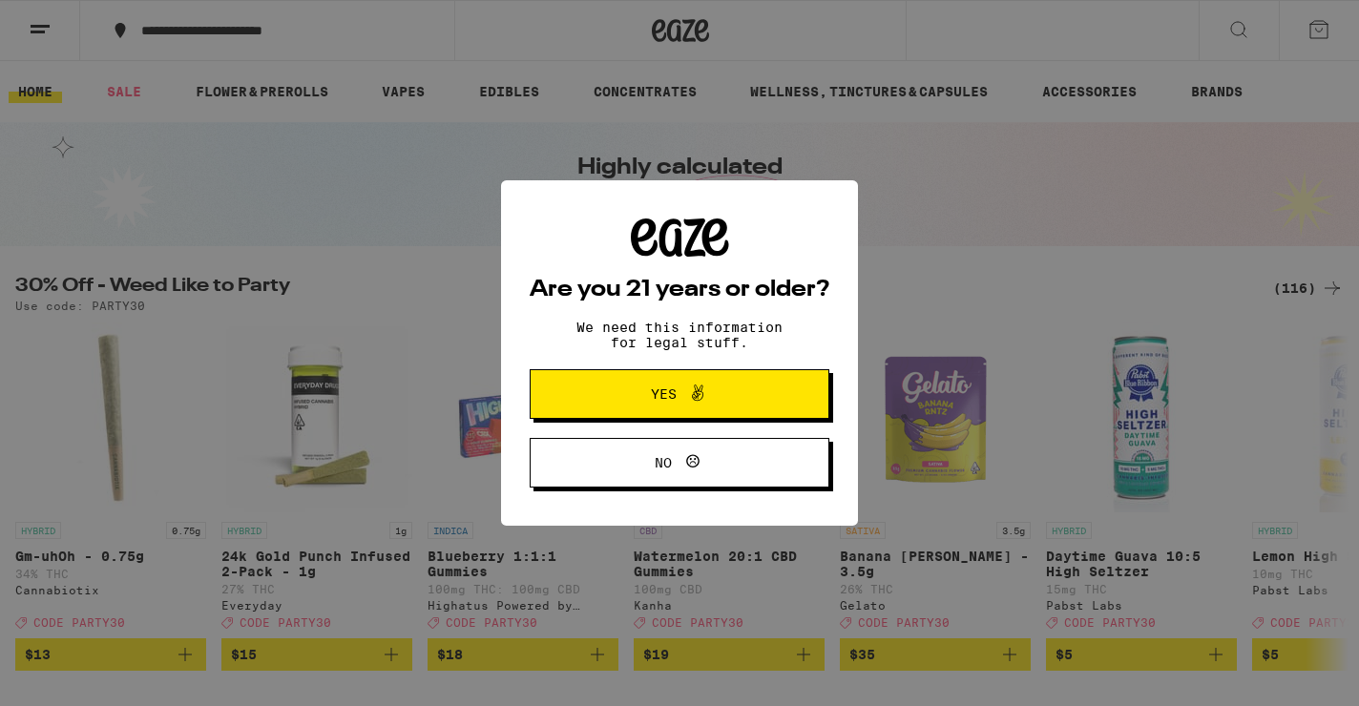
click at [763, 399] on button "Yes" at bounding box center [680, 394] width 300 height 50
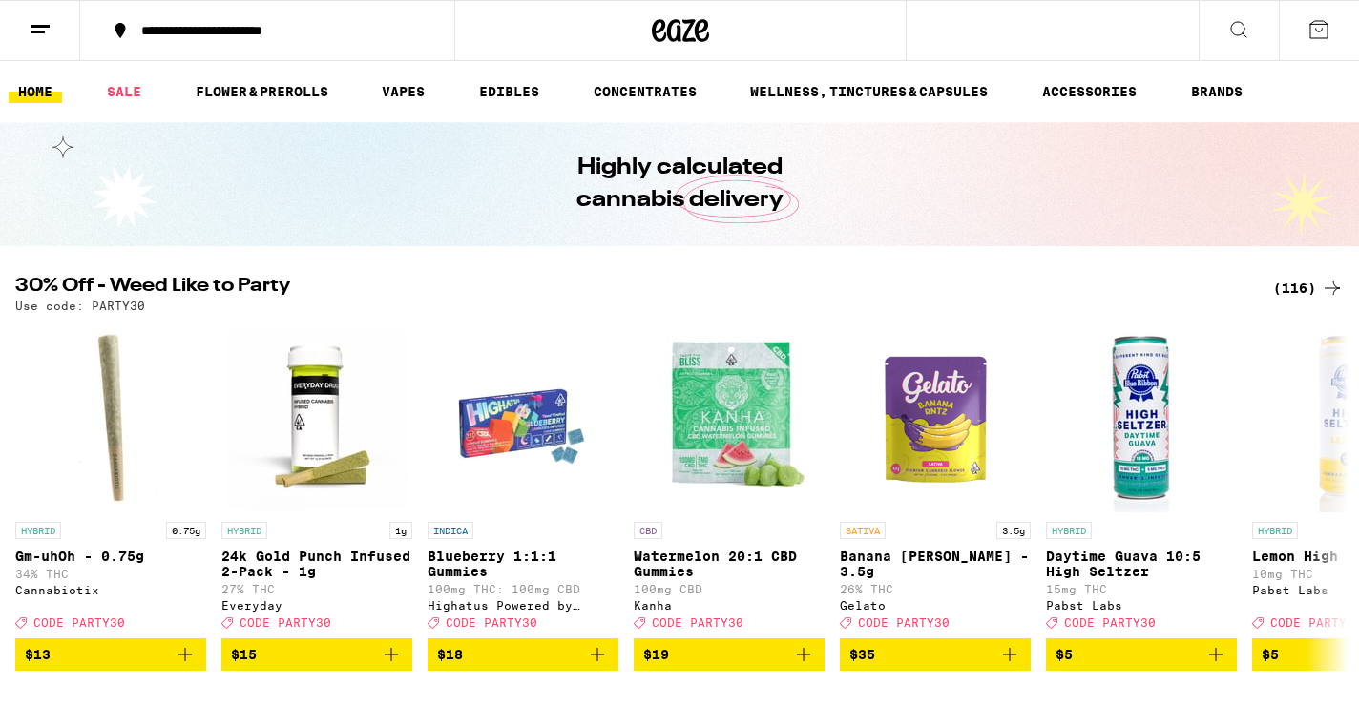
click at [261, 43] on button "**********" at bounding box center [267, 30] width 374 height 57
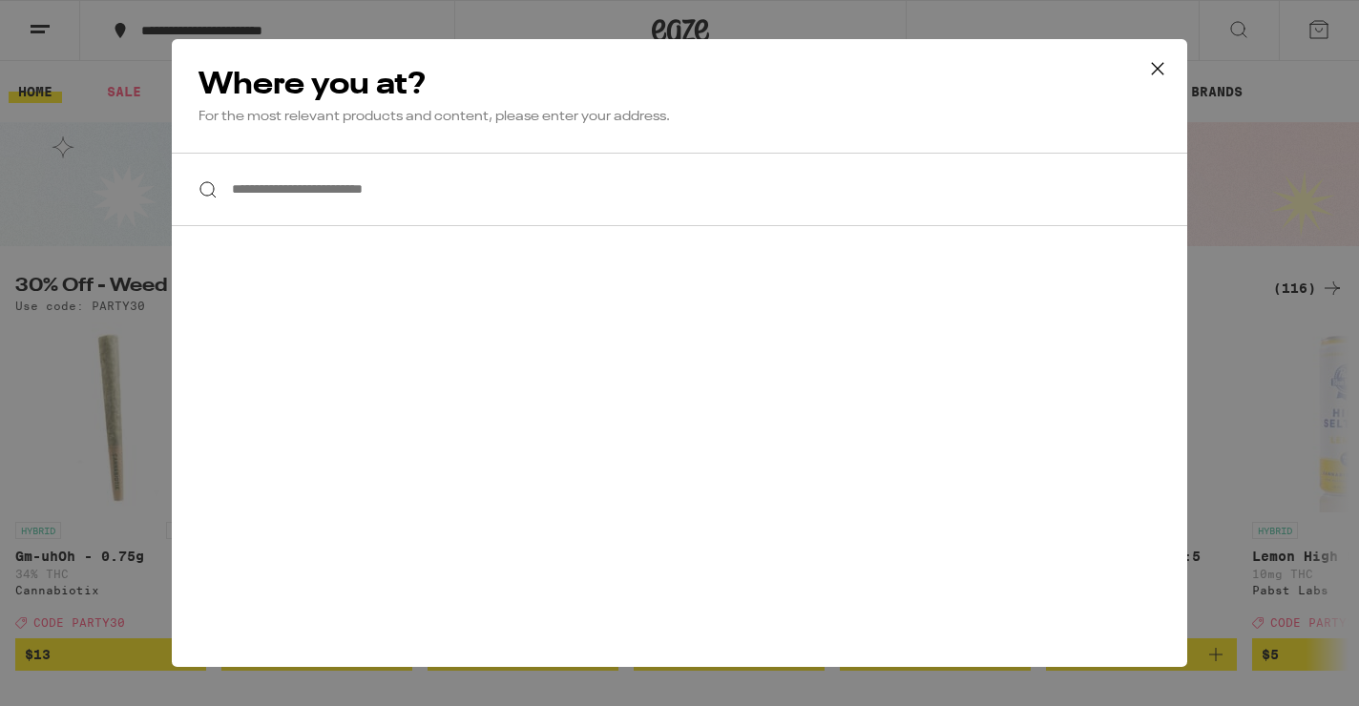
click at [316, 213] on input "**********" at bounding box center [679, 189] width 1015 height 73
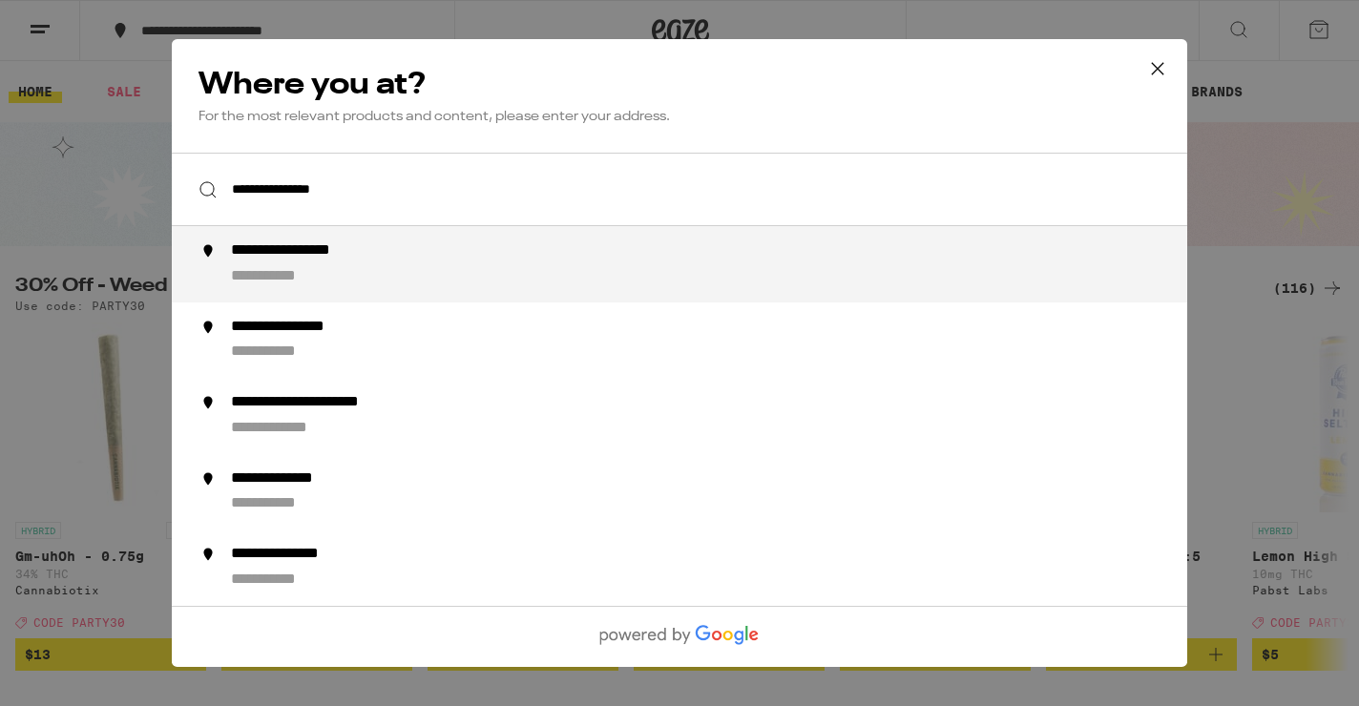
type input "**********"
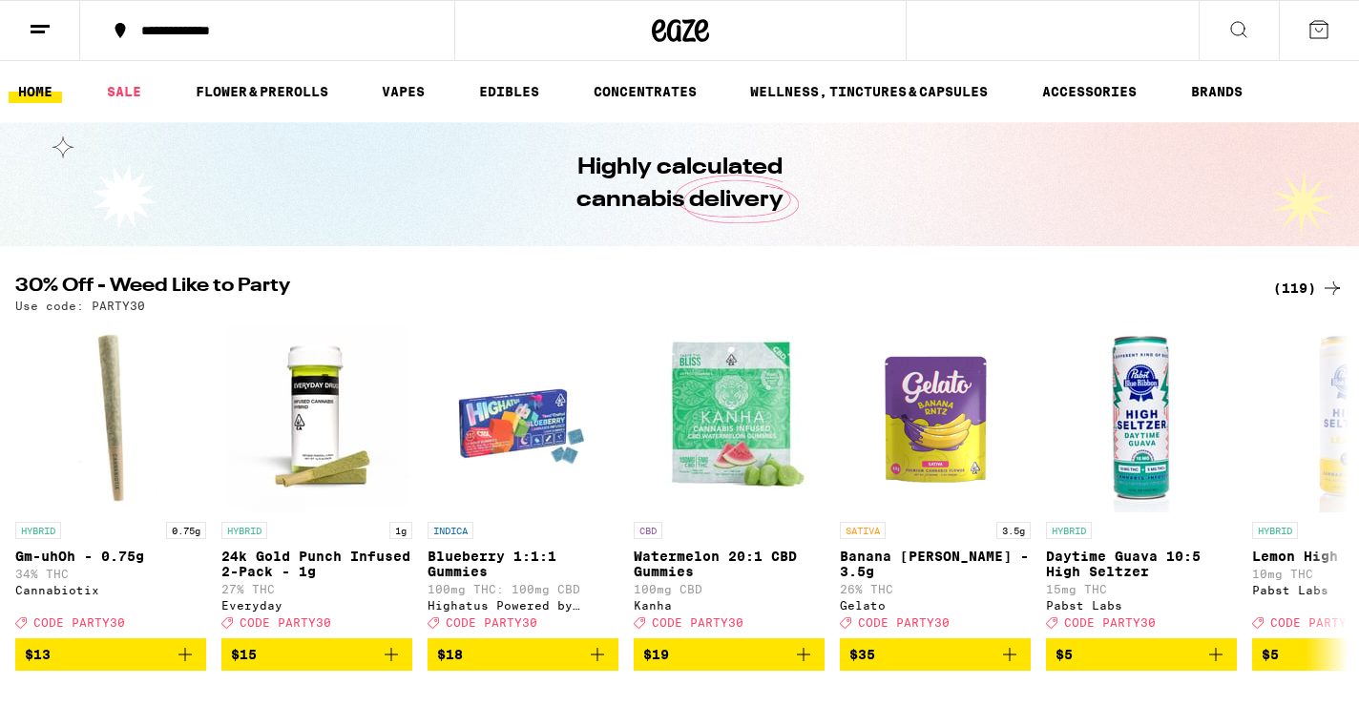
click at [1317, 291] on div "(119)" at bounding box center [1308, 288] width 71 height 23
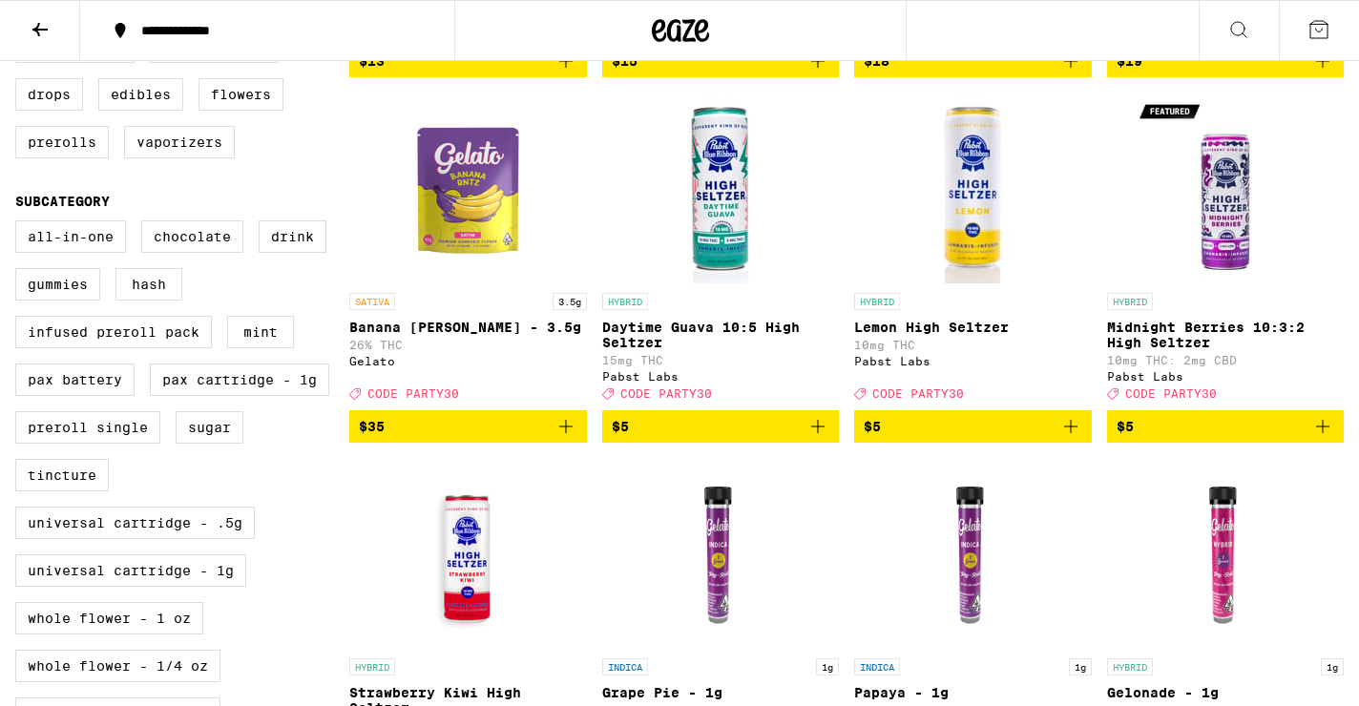
scroll to position [551, 0]
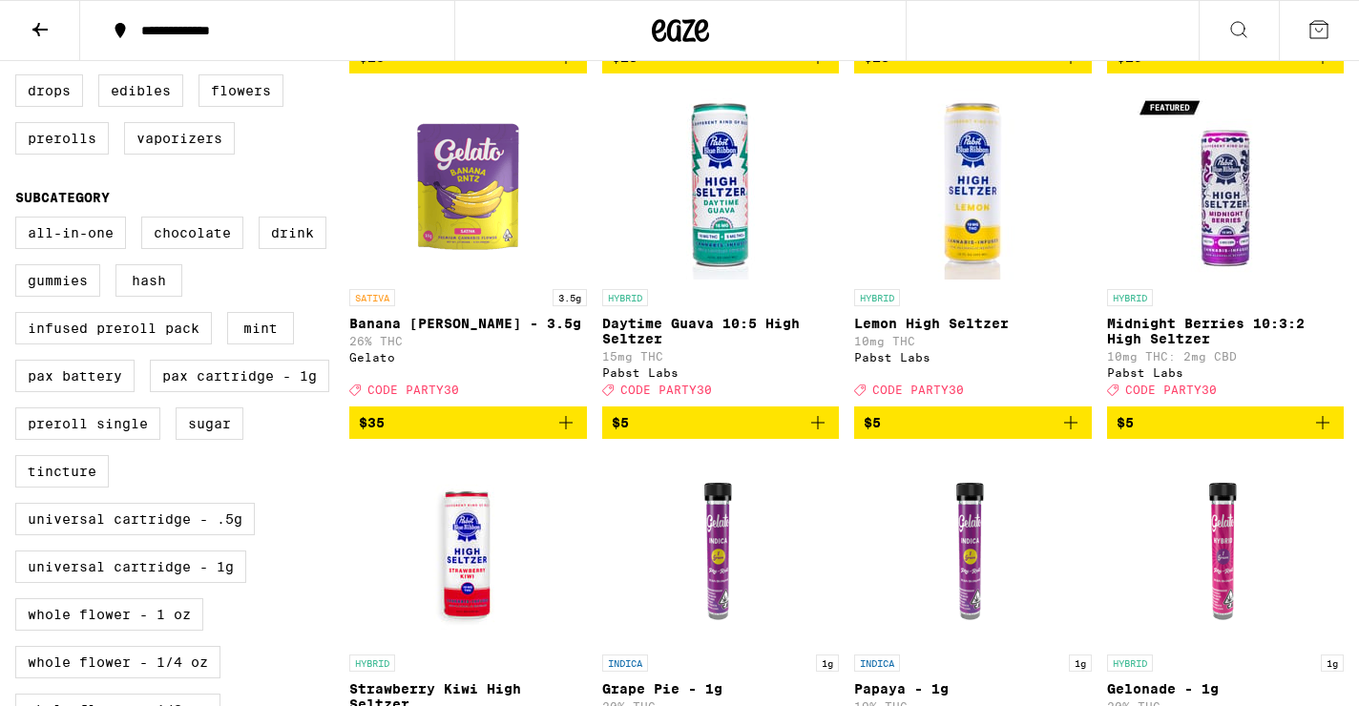
click at [60, 236] on fieldset "Subcategory All-In-One Chocolate Drink Gummies Hash Infused Preroll Pack Mint P…" at bounding box center [182, 465] width 334 height 551
click at [64, 249] on label "All-In-One" at bounding box center [70, 233] width 111 height 32
click at [20, 220] on input "All-In-One" at bounding box center [19, 219] width 1 height 1
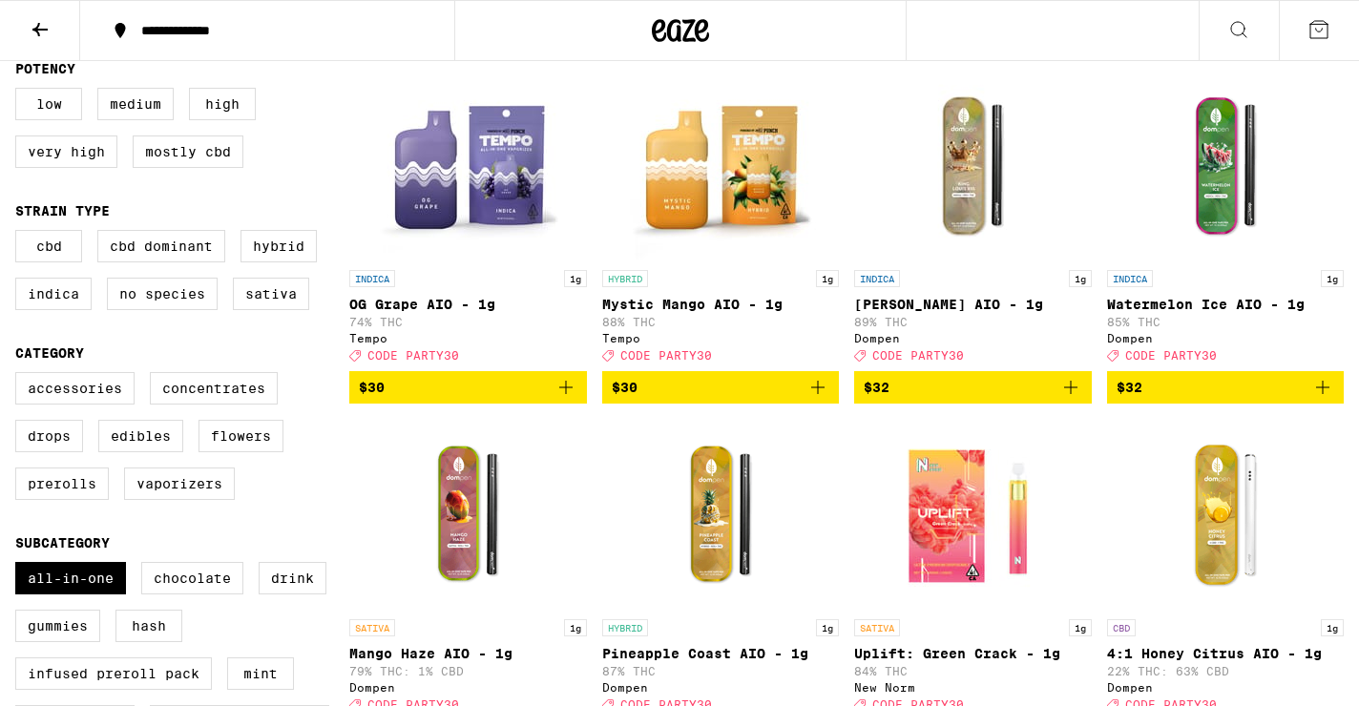
scroll to position [67, 0]
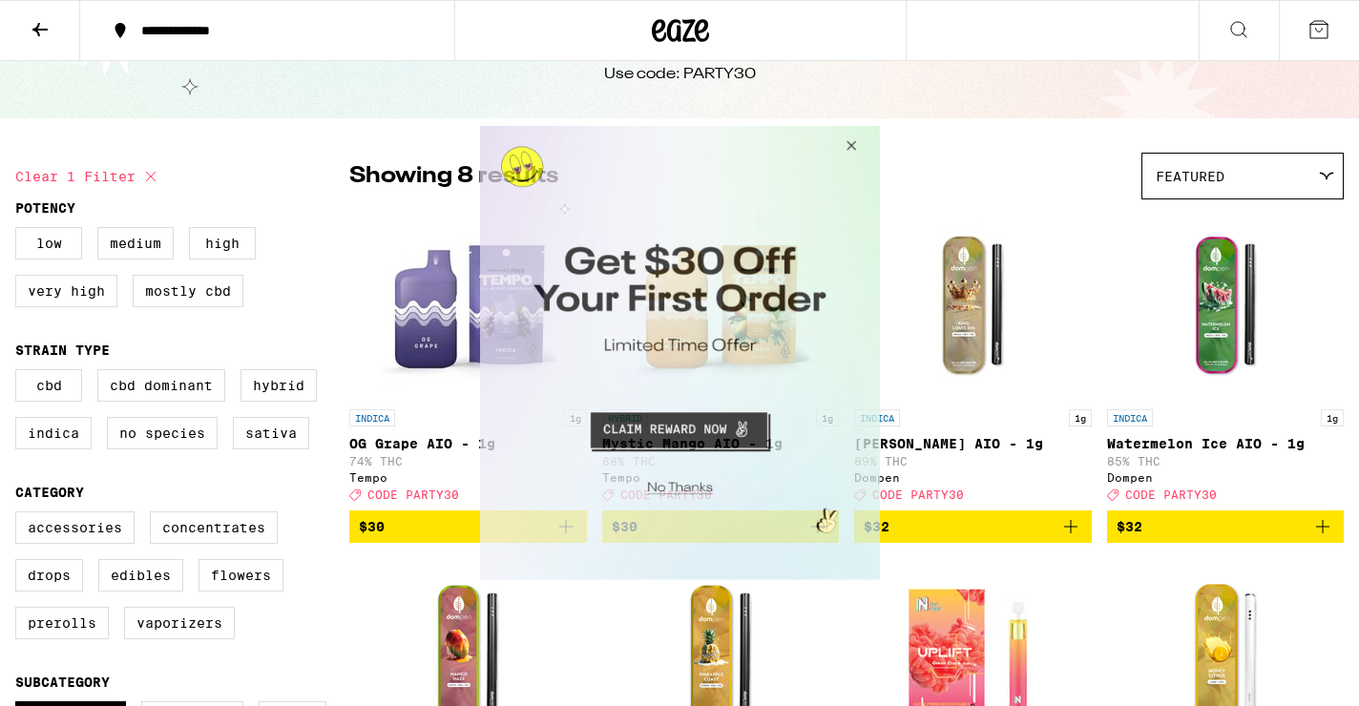
click at [853, 133] on button "Close Modal" at bounding box center [847, 149] width 52 height 46
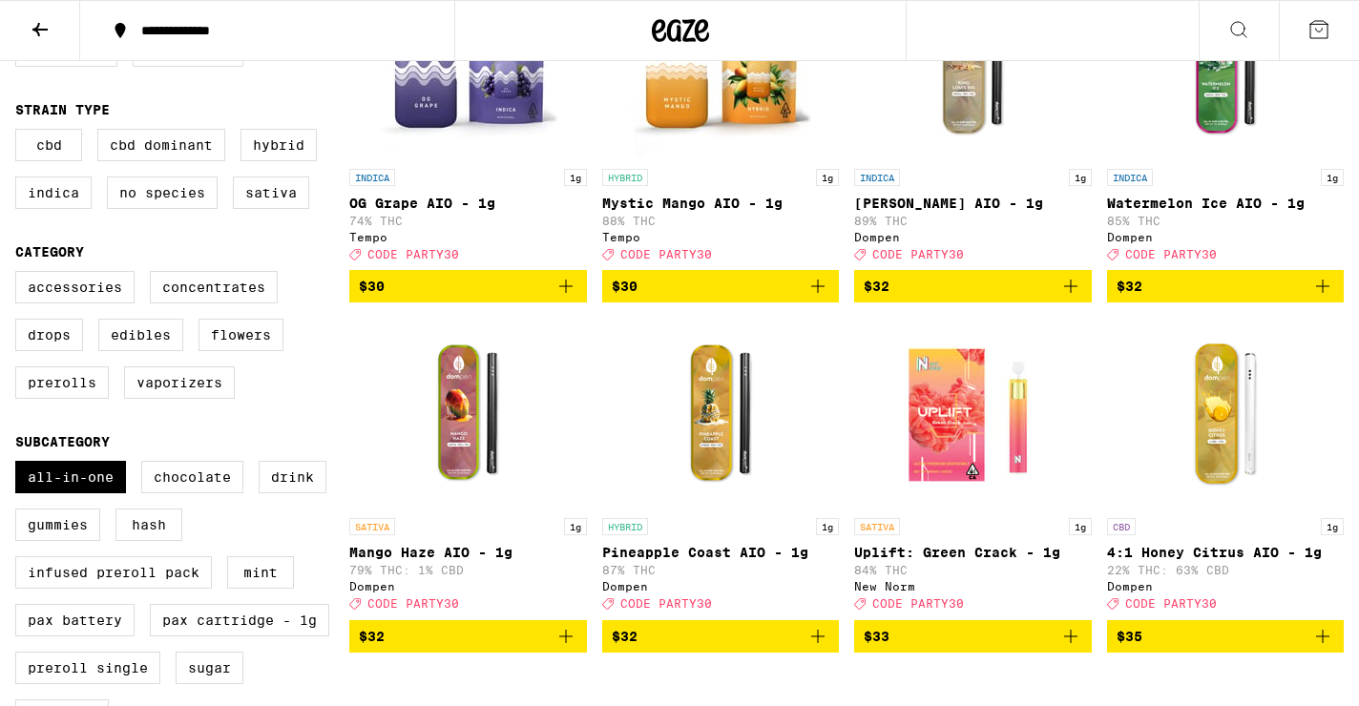
scroll to position [322, 0]
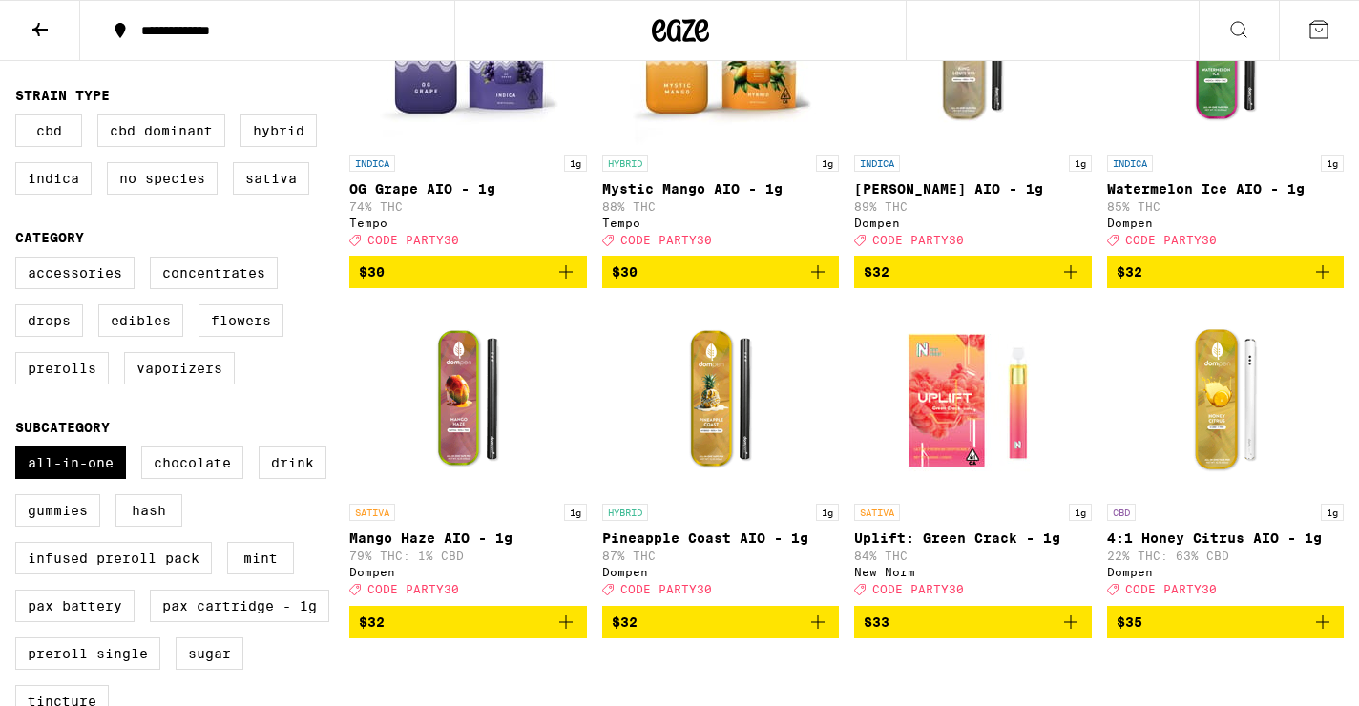
click at [569, 634] on icon "Add to bag" at bounding box center [565, 622] width 23 height 23
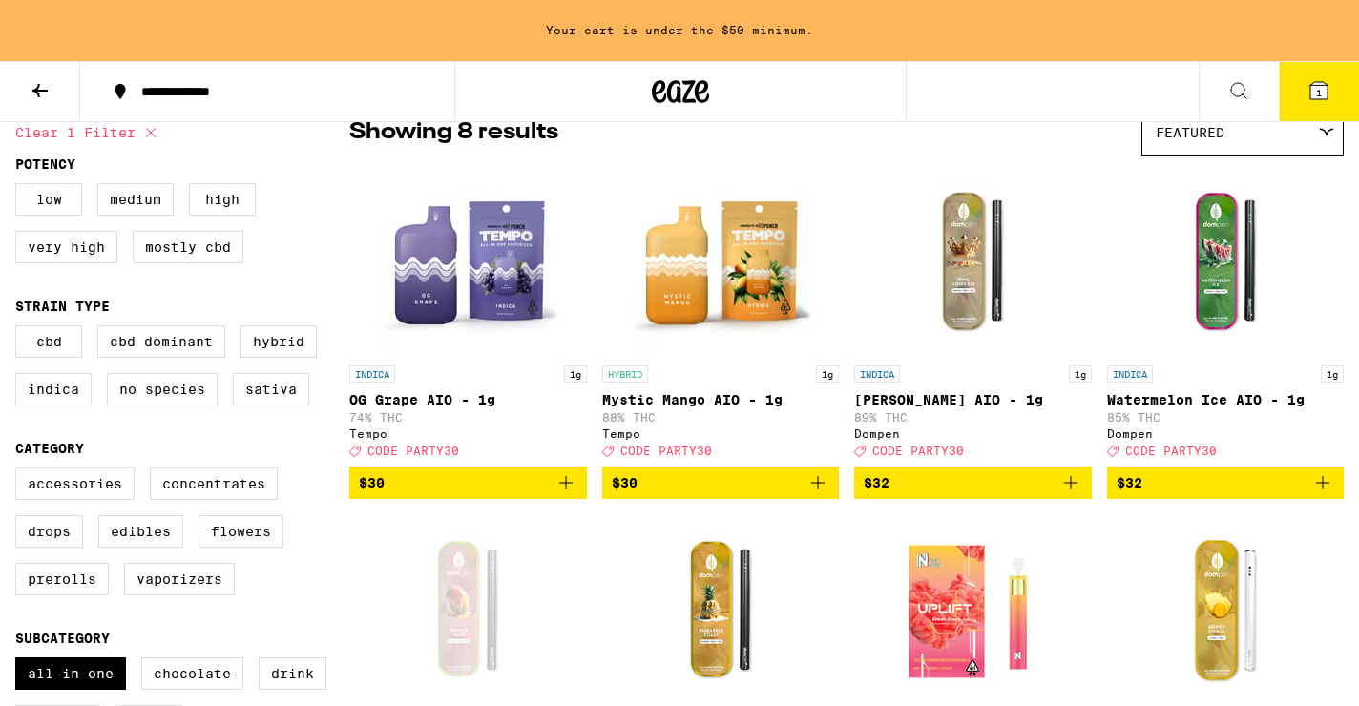
scroll to position [171, 0]
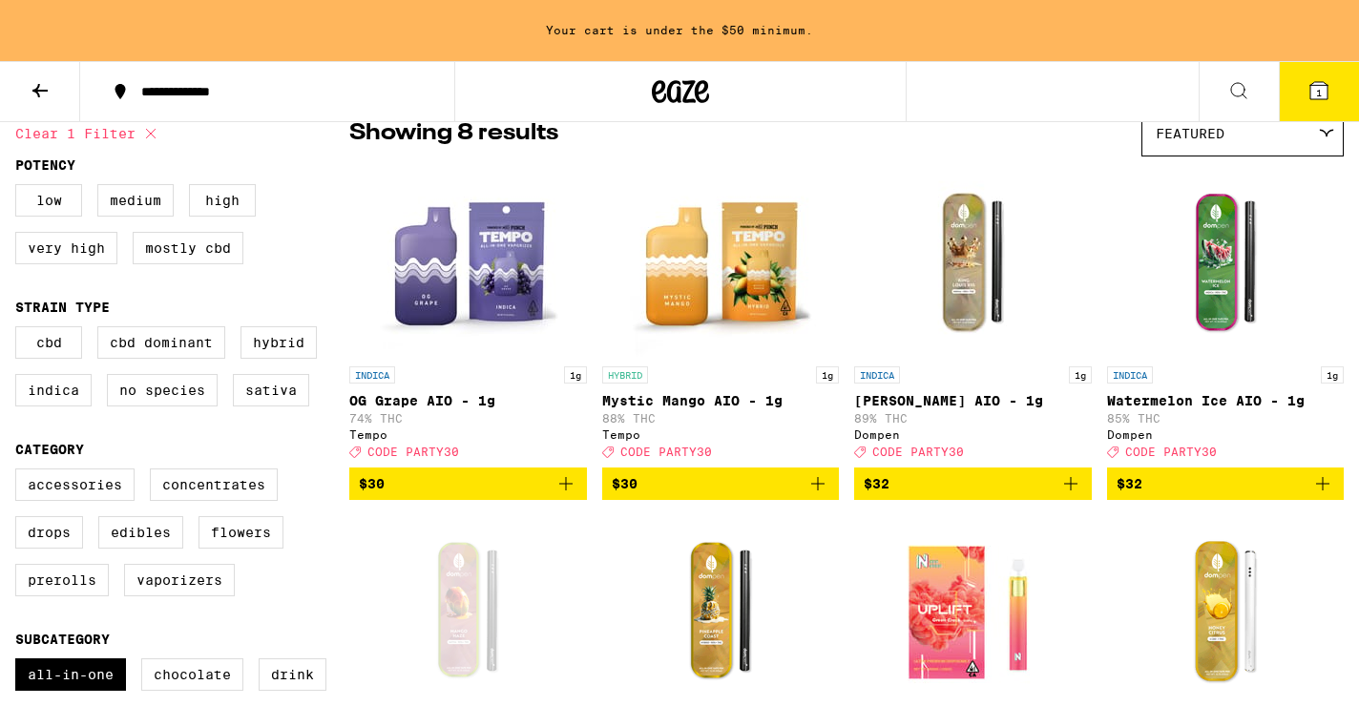
click at [1325, 495] on icon "Add to bag" at bounding box center [1322, 483] width 23 height 23
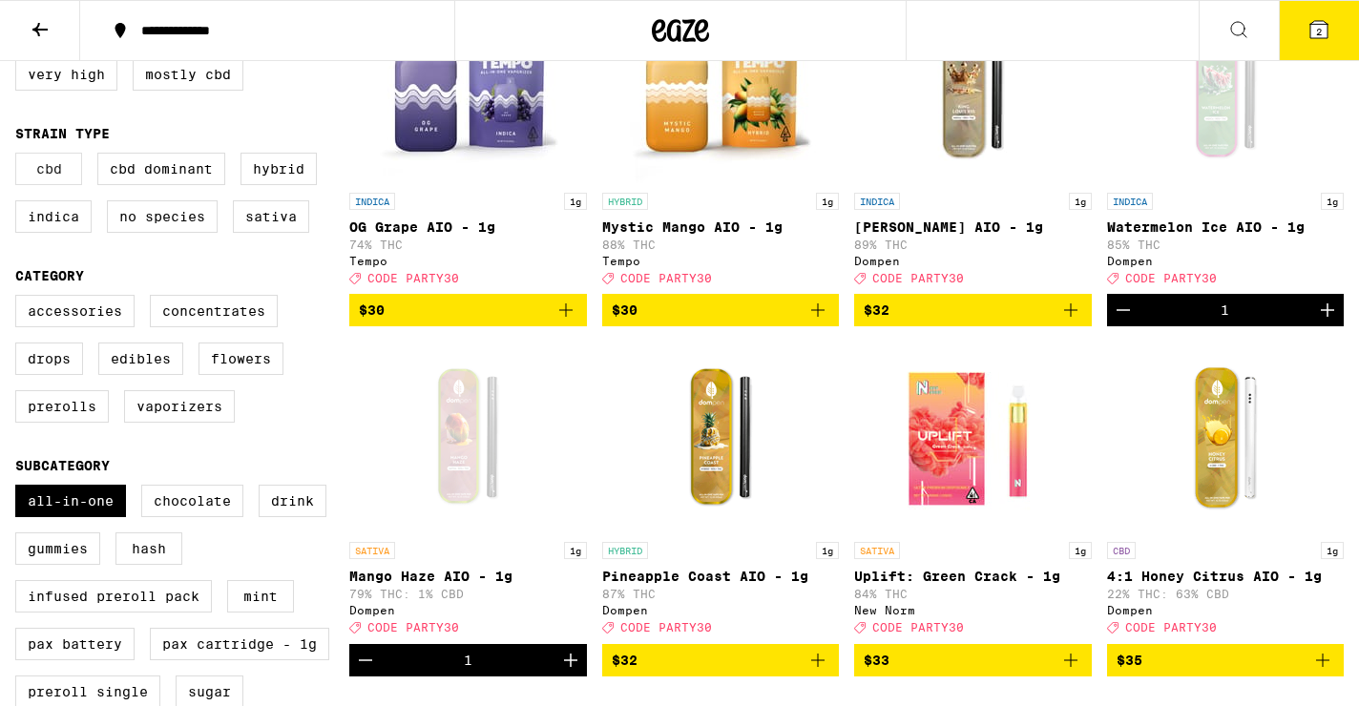
scroll to position [287, 0]
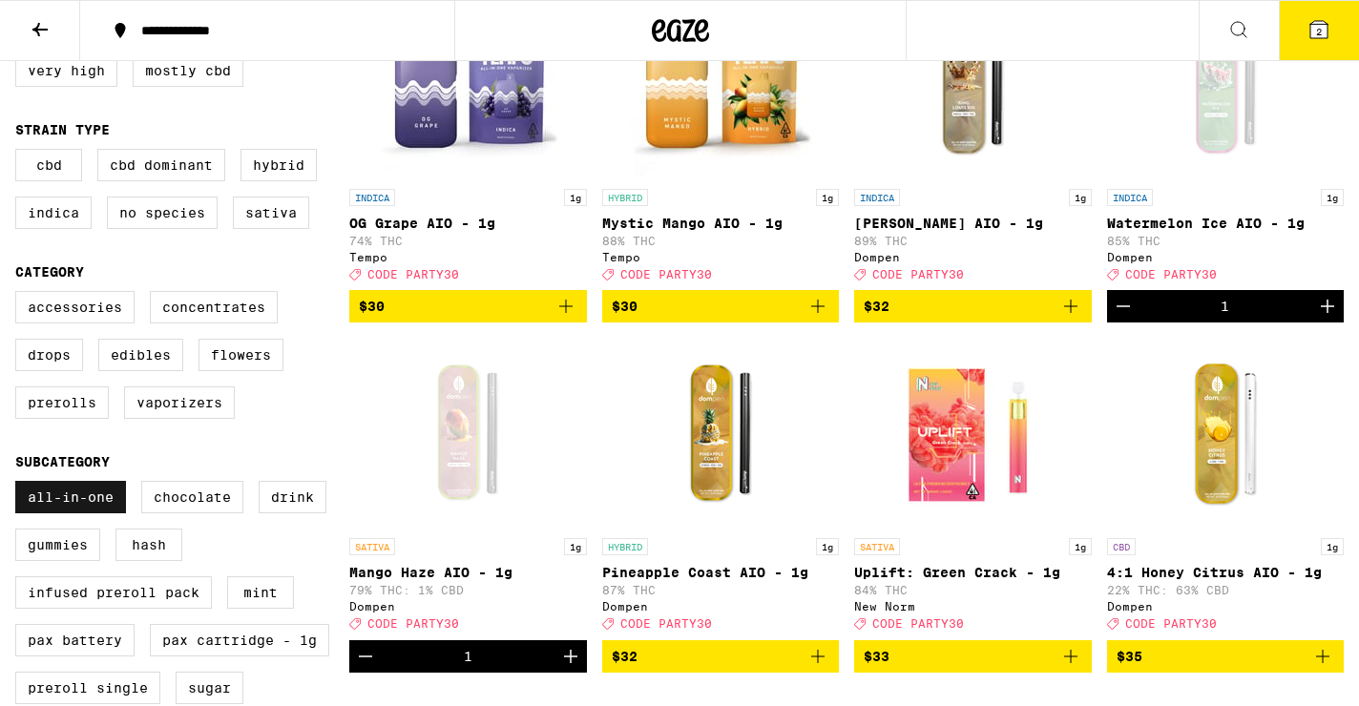
click at [77, 513] on label "All-In-One" at bounding box center [70, 497] width 111 height 32
click at [20, 485] on input "All-In-One" at bounding box center [19, 484] width 1 height 1
checkbox input "false"
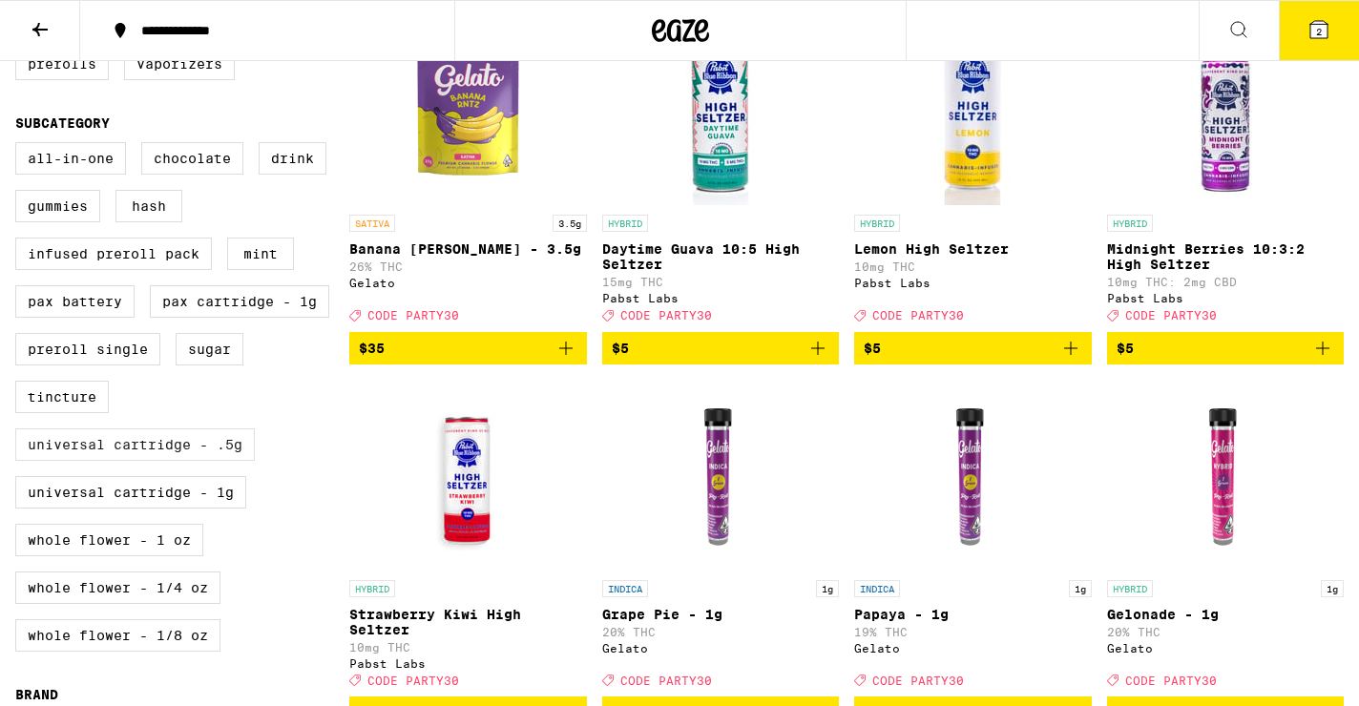
scroll to position [627, 0]
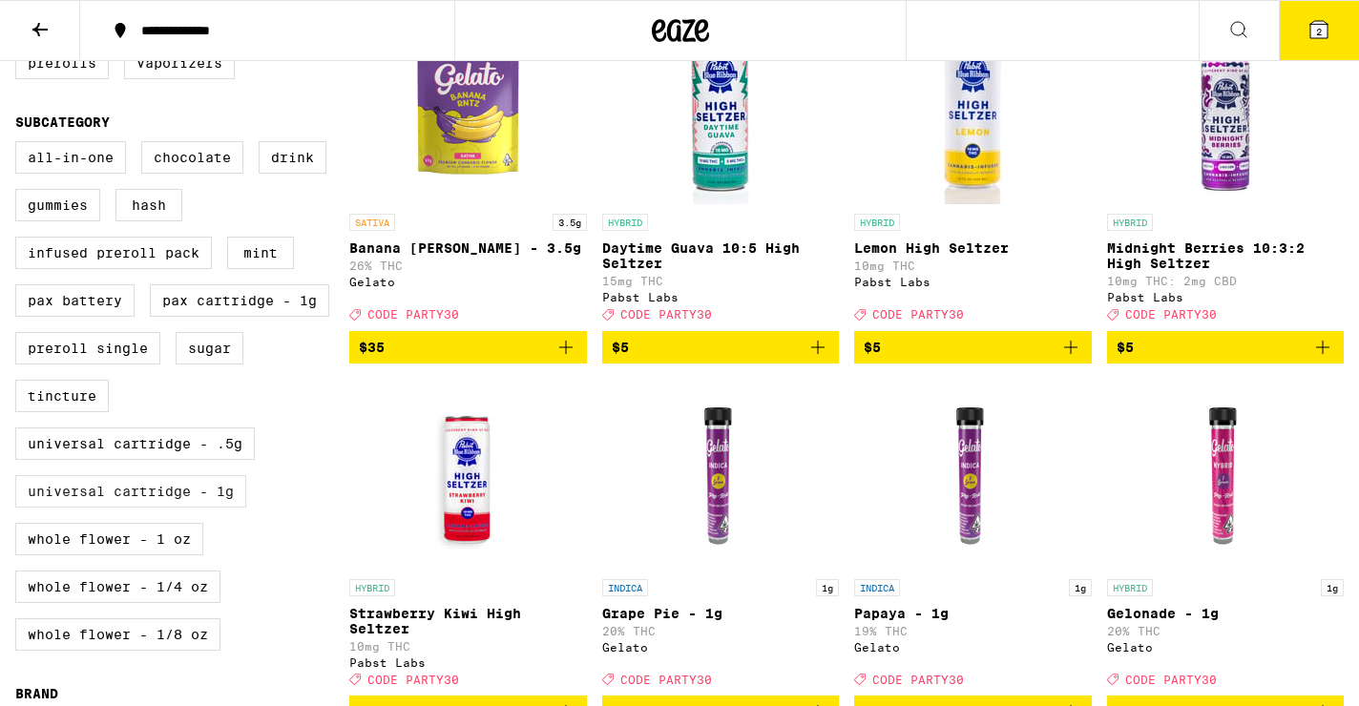
click at [192, 508] on label "Universal Cartridge - 1g" at bounding box center [130, 491] width 231 height 32
click at [20, 145] on input "Universal Cartridge - 1g" at bounding box center [19, 144] width 1 height 1
checkbox input "true"
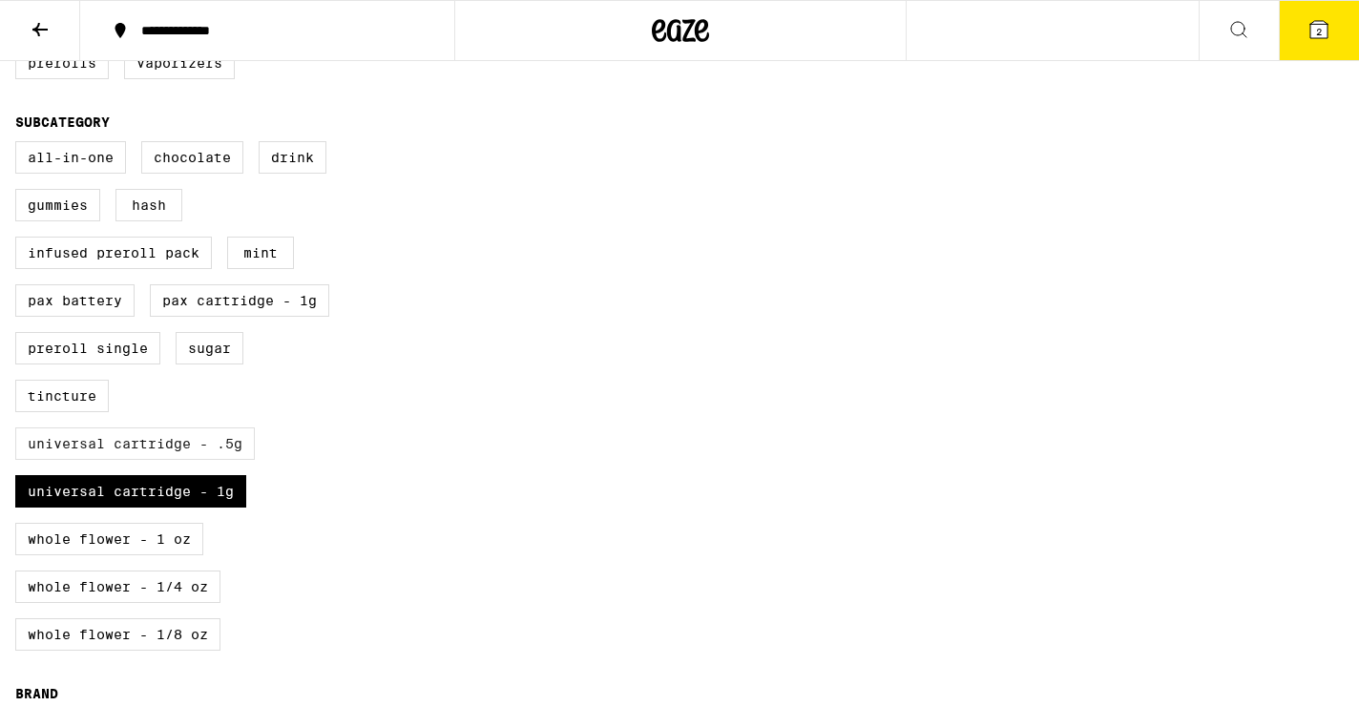
click at [192, 460] on label "Universal Cartridge - .5g" at bounding box center [134, 443] width 239 height 32
click at [20, 145] on input "Universal Cartridge - .5g" at bounding box center [19, 144] width 1 height 1
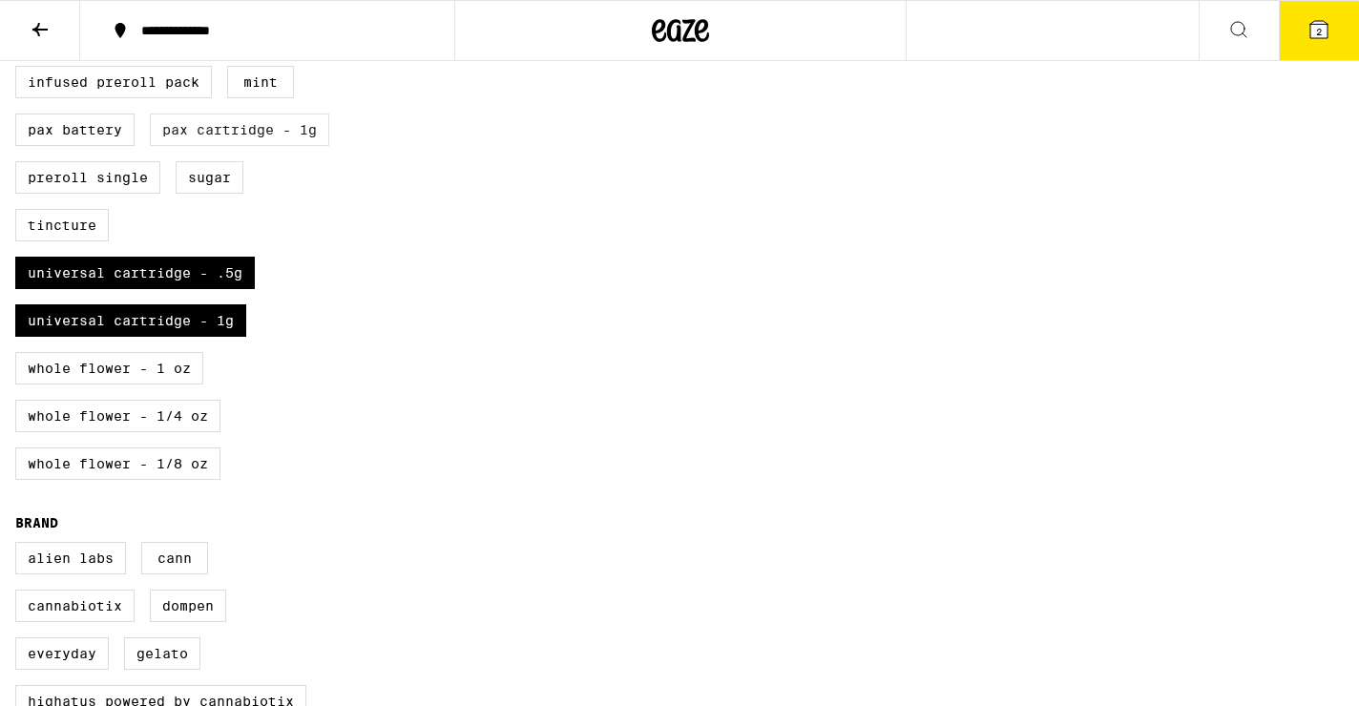
scroll to position [808, 0]
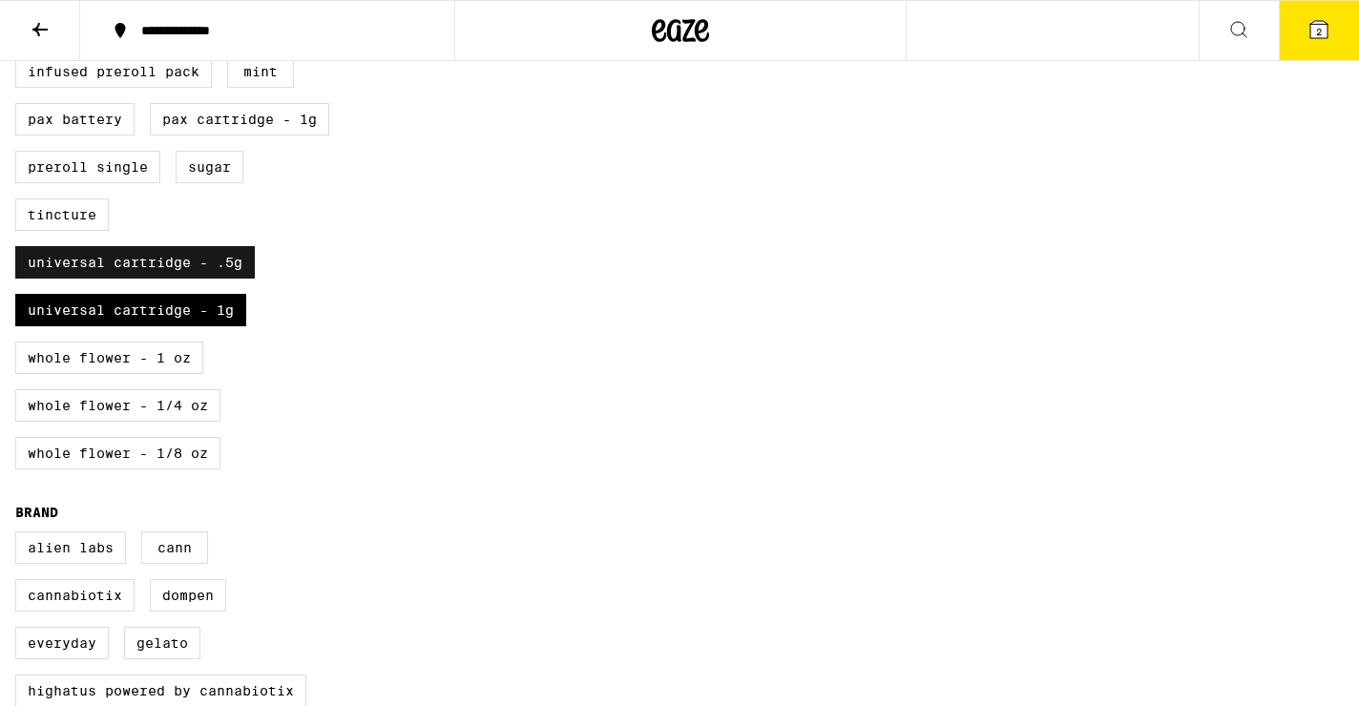
click at [197, 279] on label "Universal Cartridge - .5g" at bounding box center [134, 262] width 239 height 32
checkbox input "false"
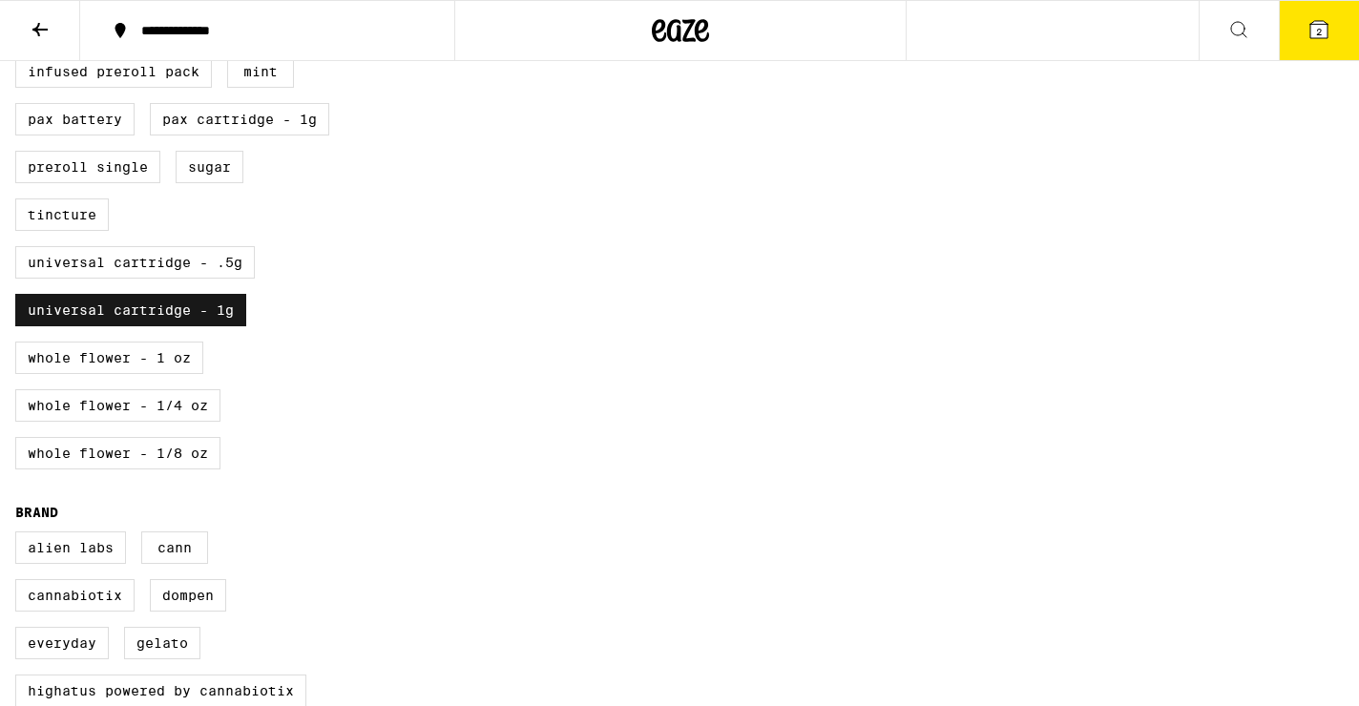
click at [197, 326] on label "Universal Cartridge - 1g" at bounding box center [130, 310] width 231 height 32
checkbox input "false"
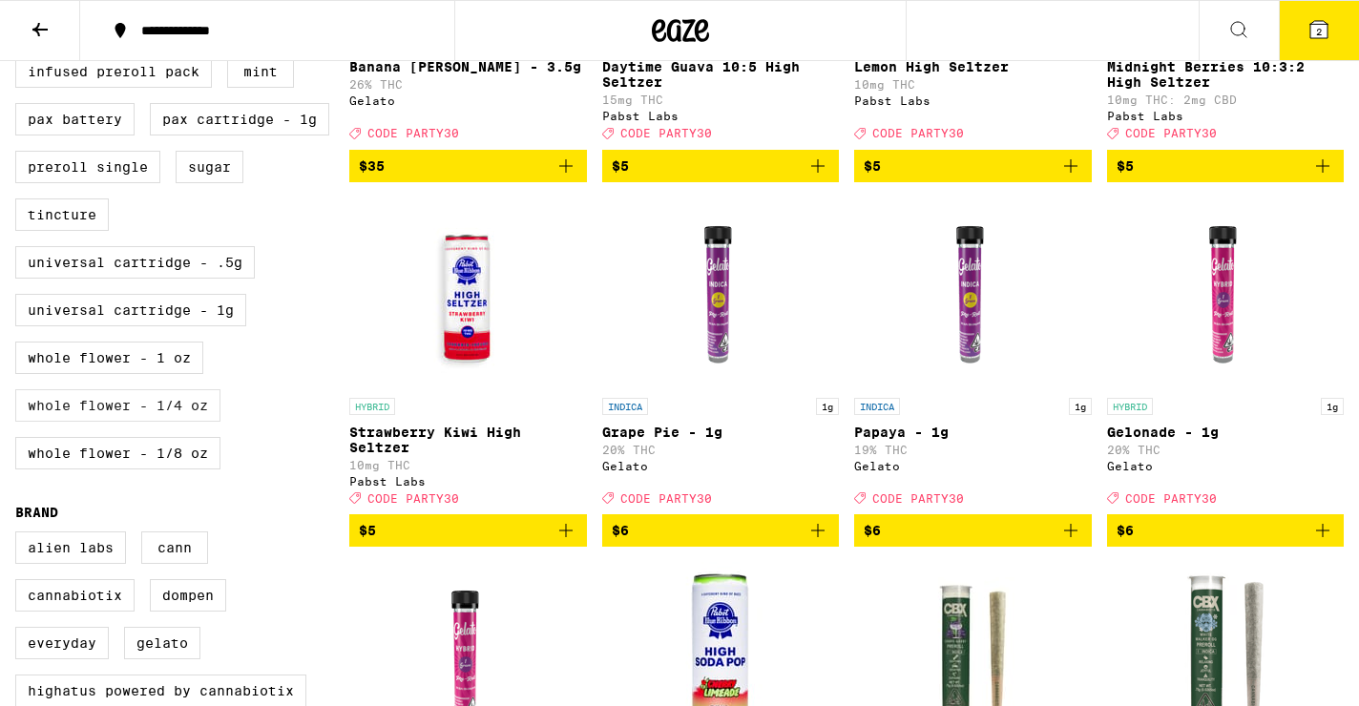
click at [172, 422] on label "Whole Flower - 1/4 oz" at bounding box center [117, 405] width 205 height 32
checkbox input "true"
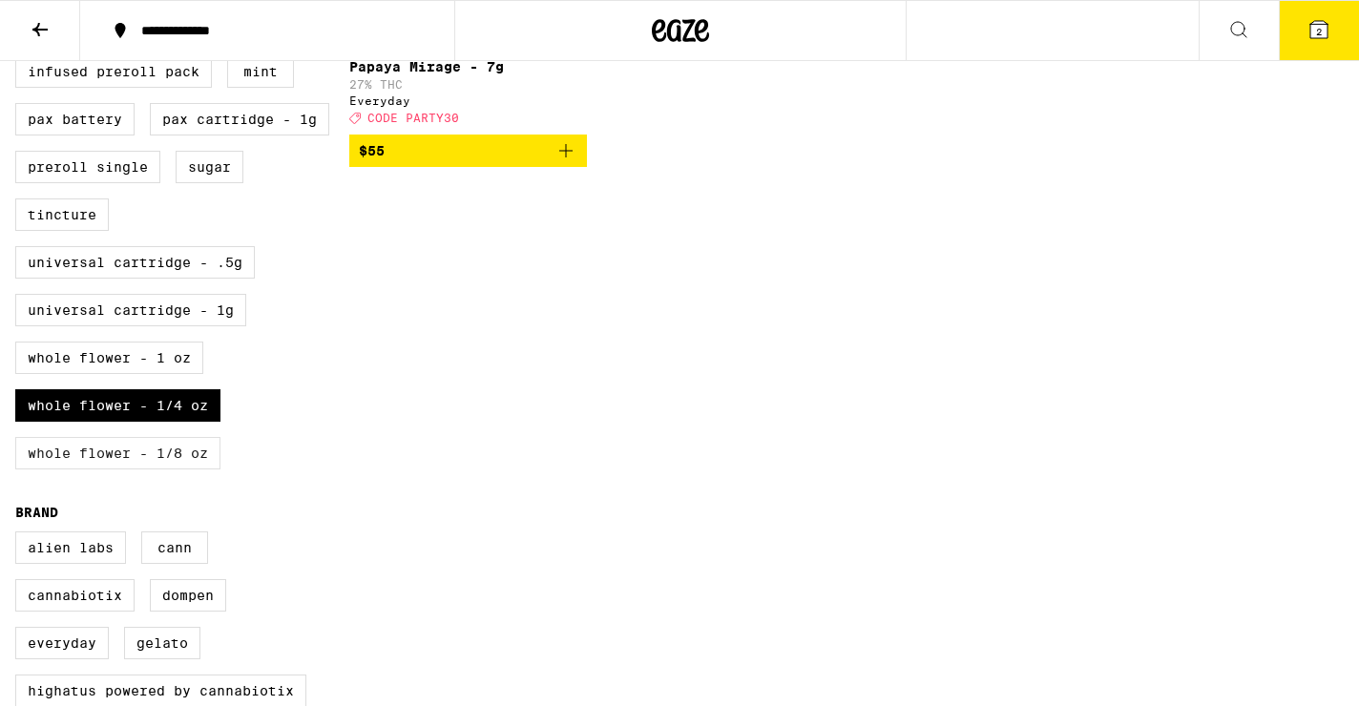
click at [183, 469] on label "Whole Flower - 1/8 oz" at bounding box center [117, 453] width 205 height 32
checkbox input "true"
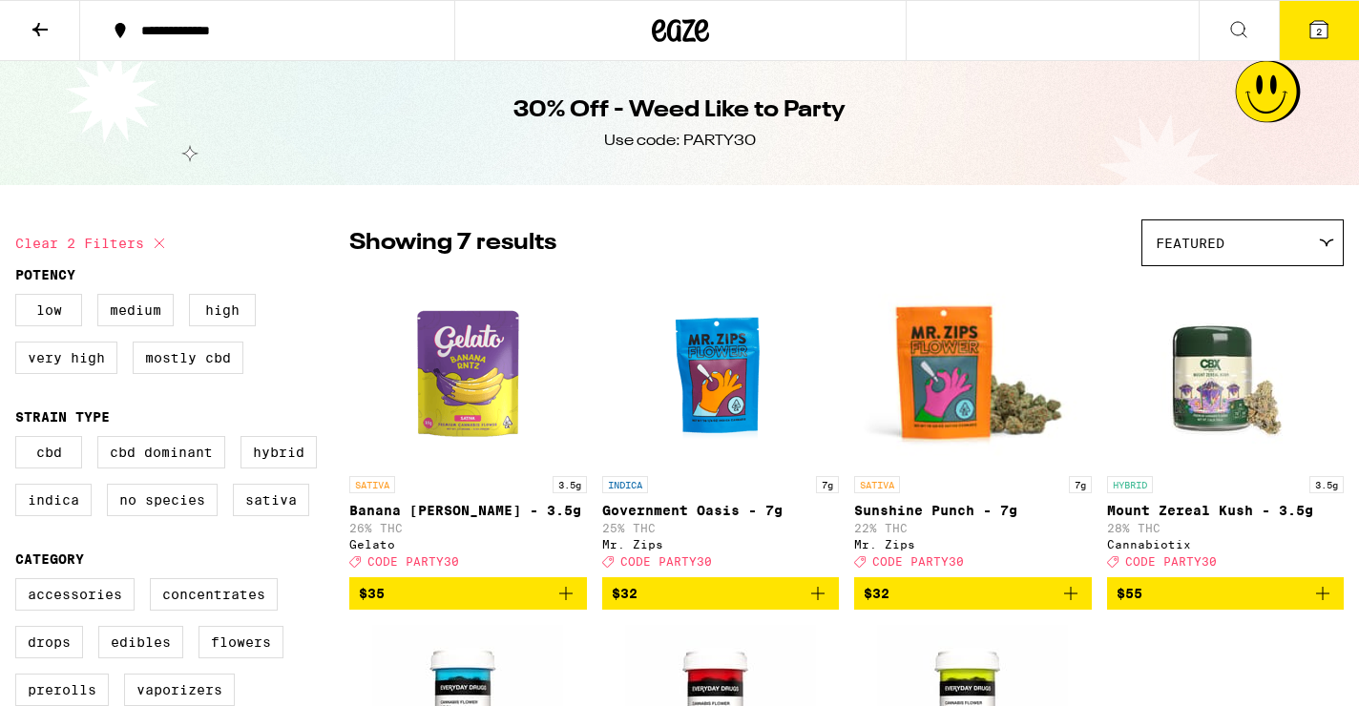
click at [816, 600] on icon "Add to bag" at bounding box center [817, 593] width 23 height 23
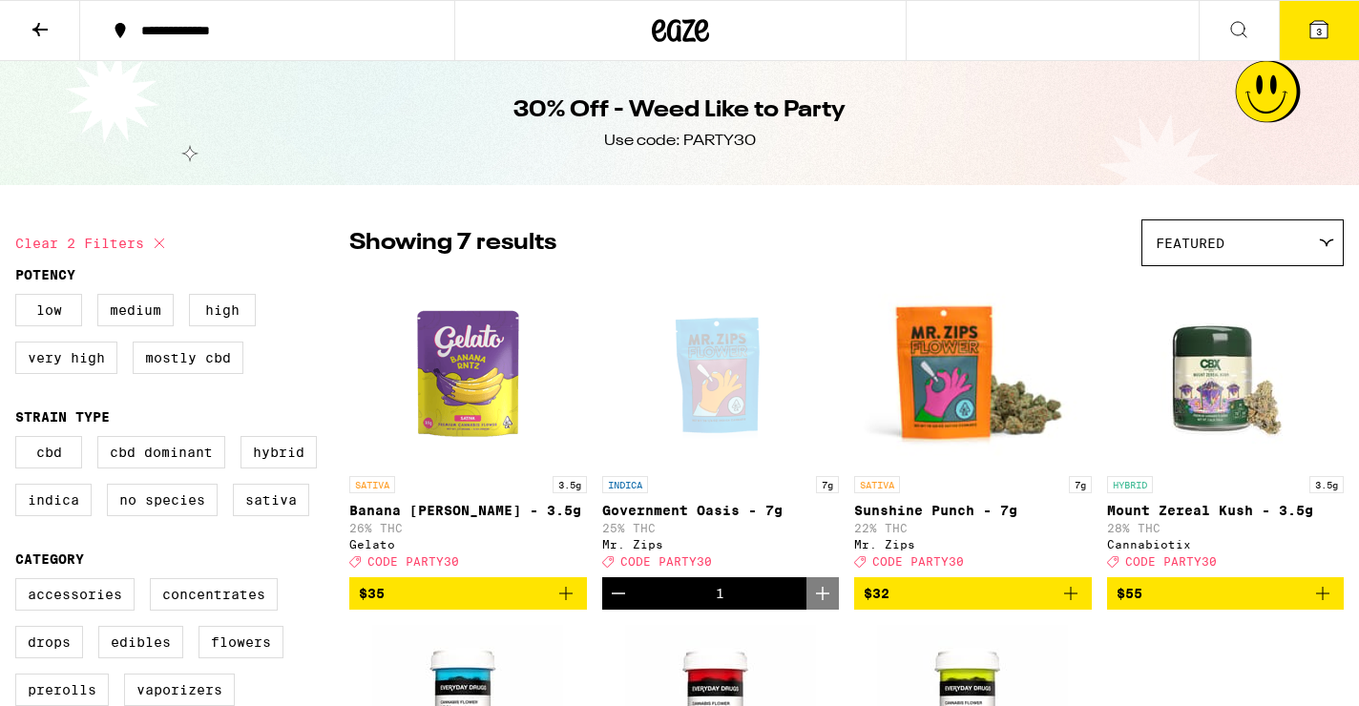
click at [1324, 14] on button "3" at bounding box center [1318, 30] width 80 height 59
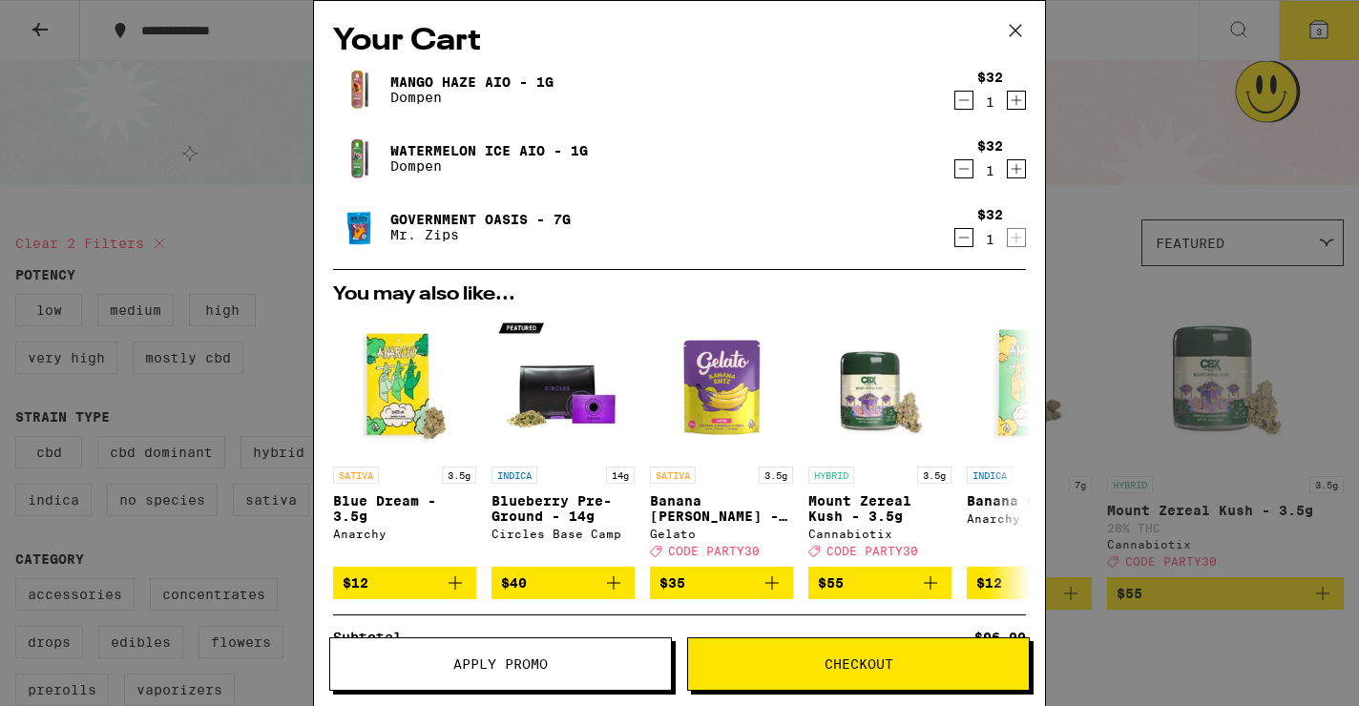
click at [1114, 370] on div "Your Cart Mango Haze AIO - 1g Dompen $32 1 Watermelon Ice AIO - 1g Dompen $32 1…" at bounding box center [679, 353] width 1359 height 706
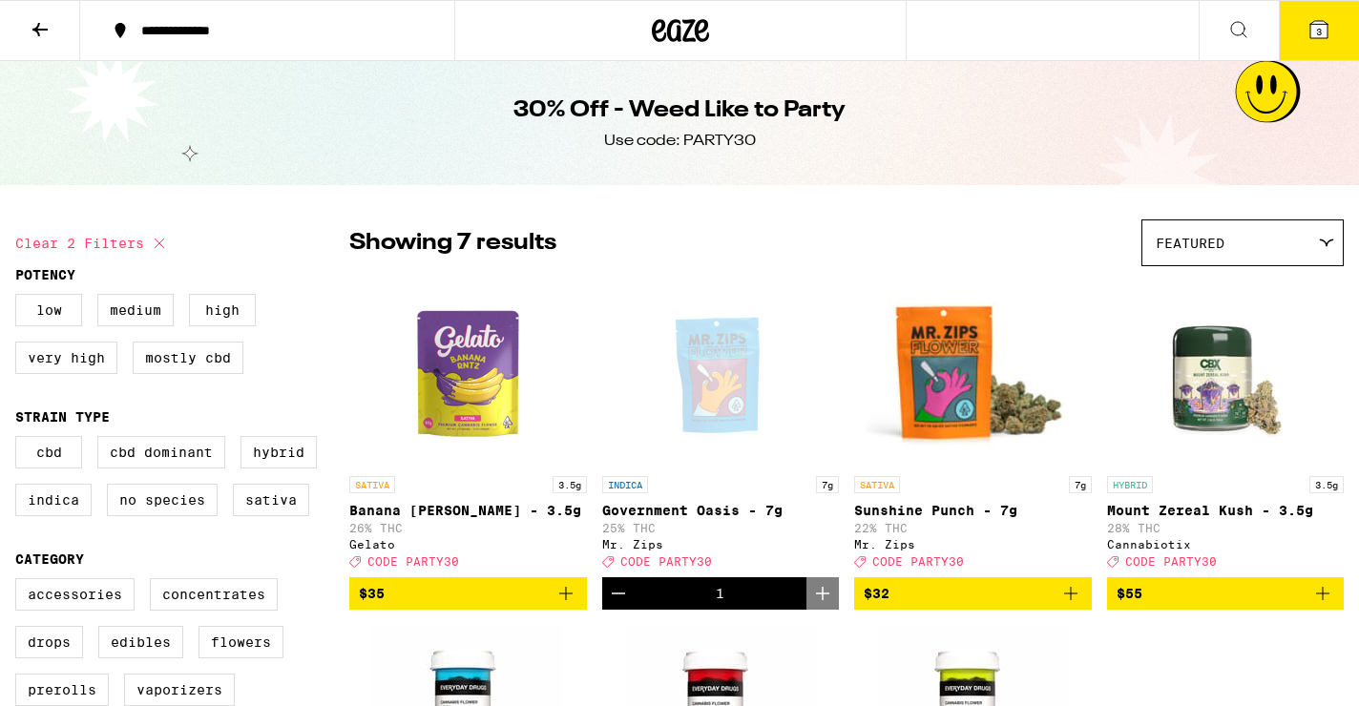
click at [1306, 31] on button "3" at bounding box center [1318, 30] width 80 height 59
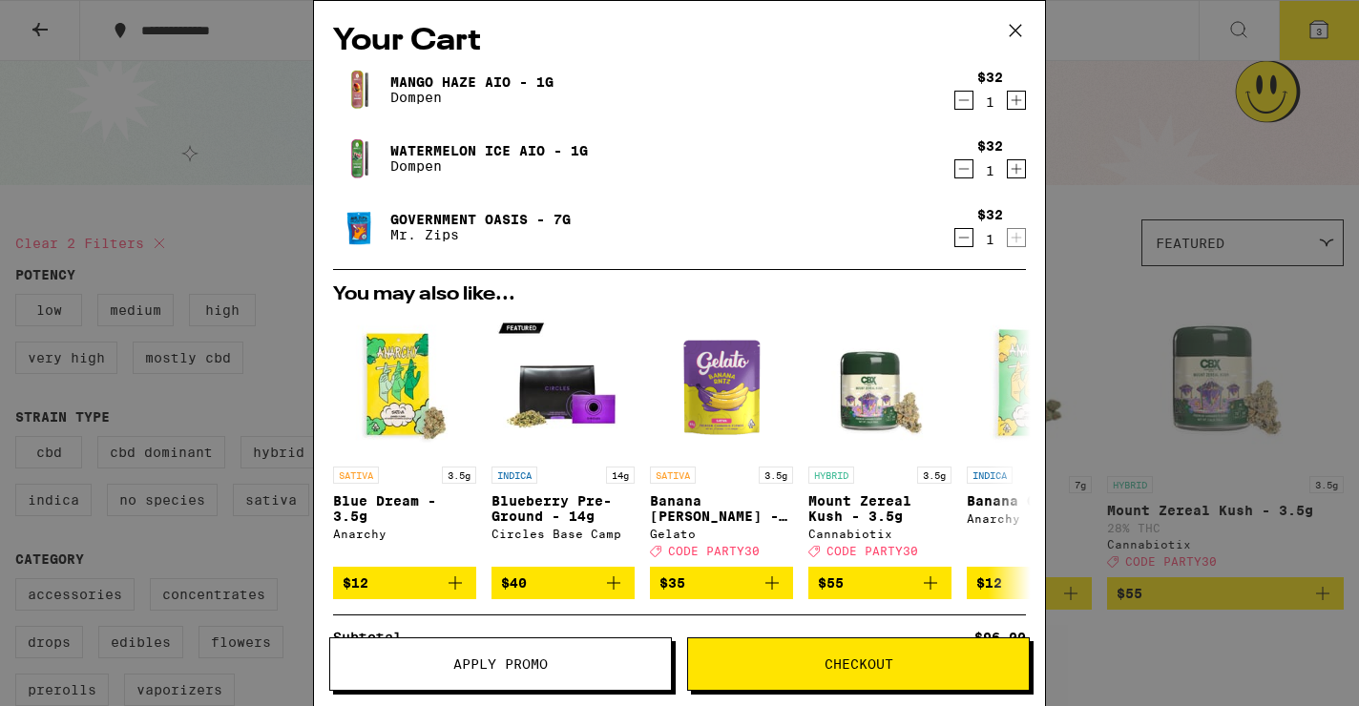
click at [744, 668] on span "Checkout" at bounding box center [858, 663] width 341 height 13
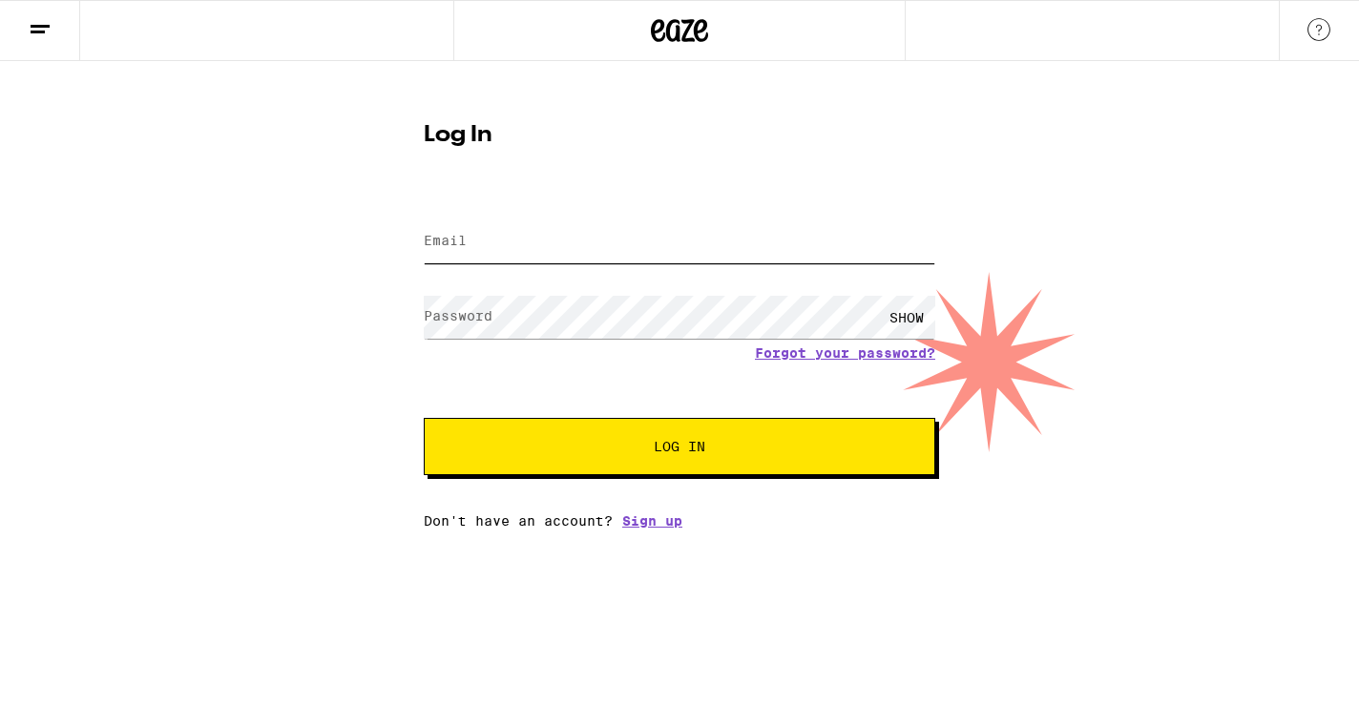
type input "[EMAIL_ADDRESS][DOMAIN_NAME]"
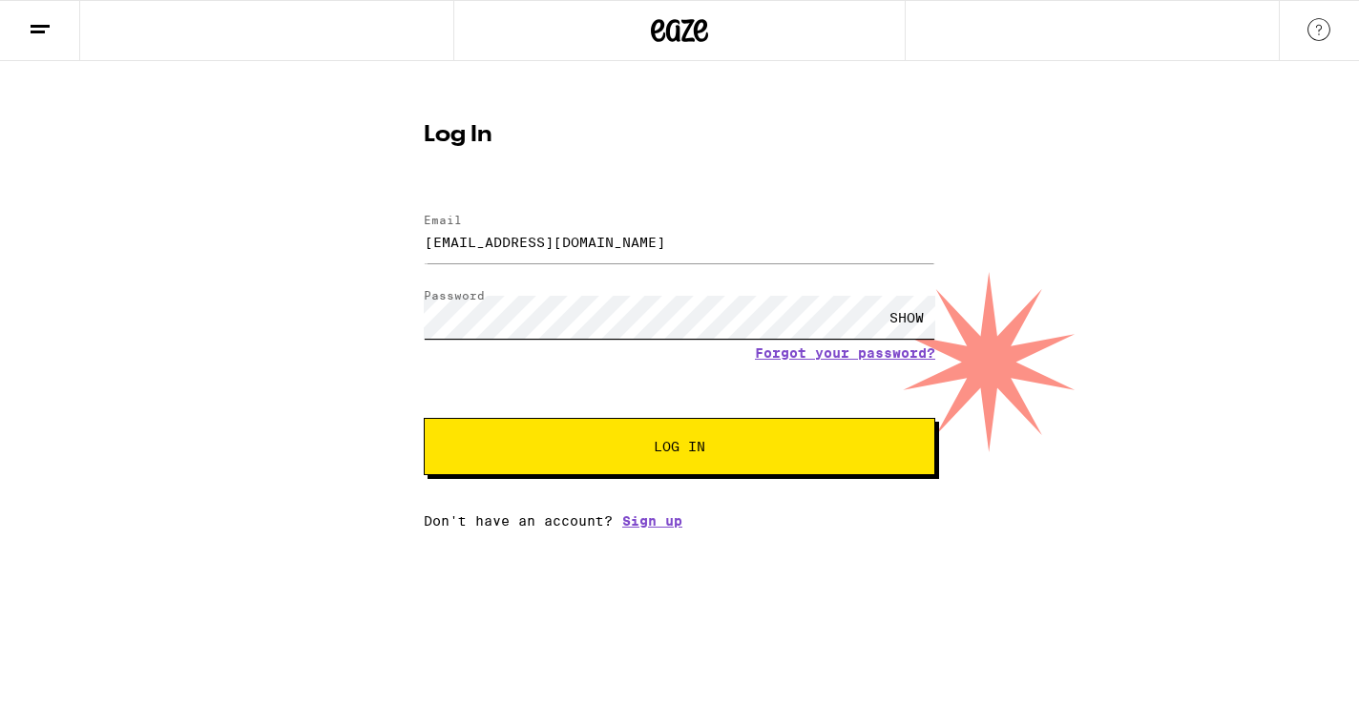
click at [679, 448] on button "Log In" at bounding box center [679, 446] width 511 height 57
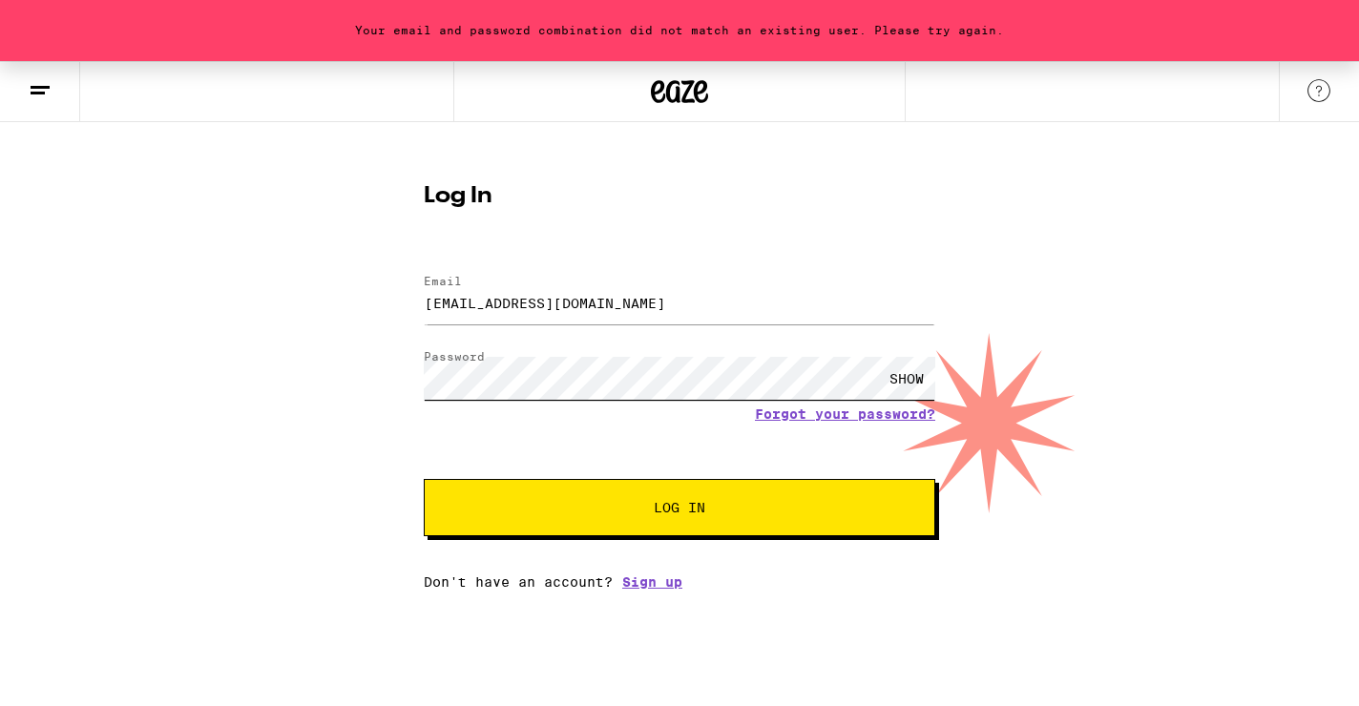
click at [679, 509] on button "Log In" at bounding box center [679, 507] width 511 height 57
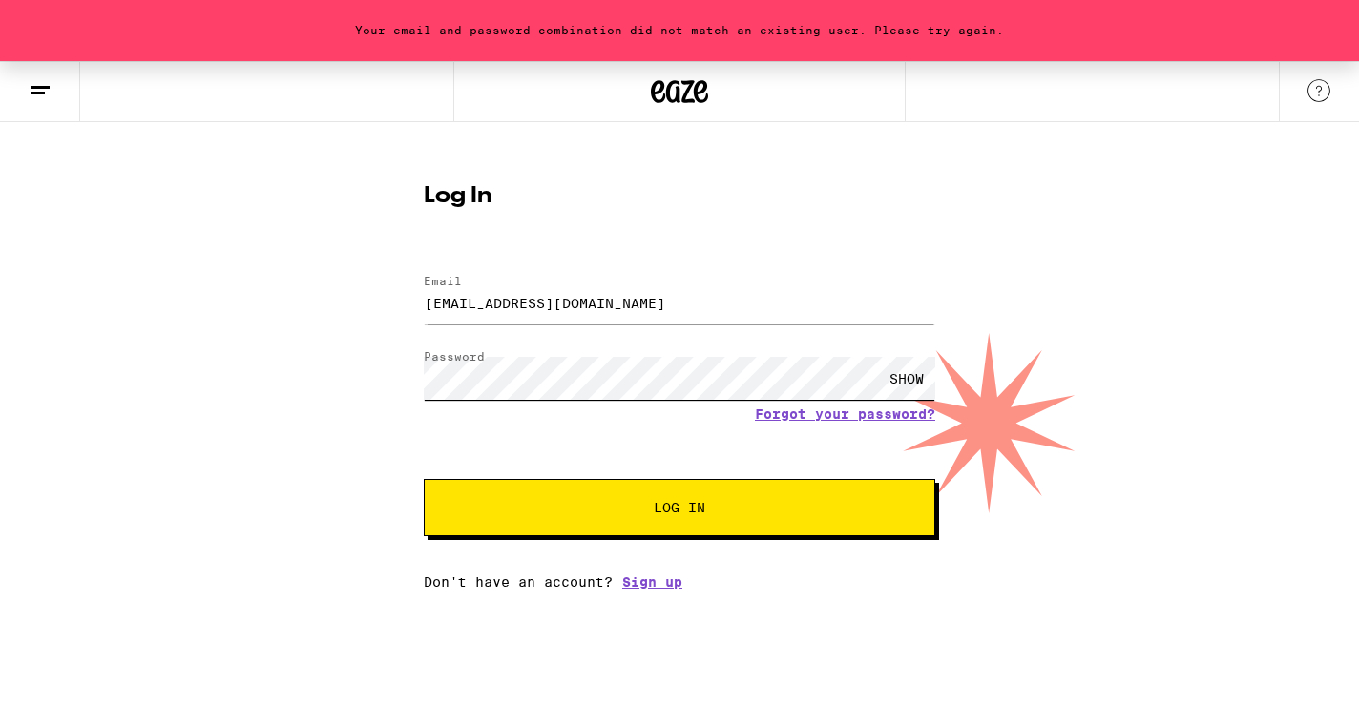
click at [679, 509] on button "Log In" at bounding box center [679, 507] width 511 height 57
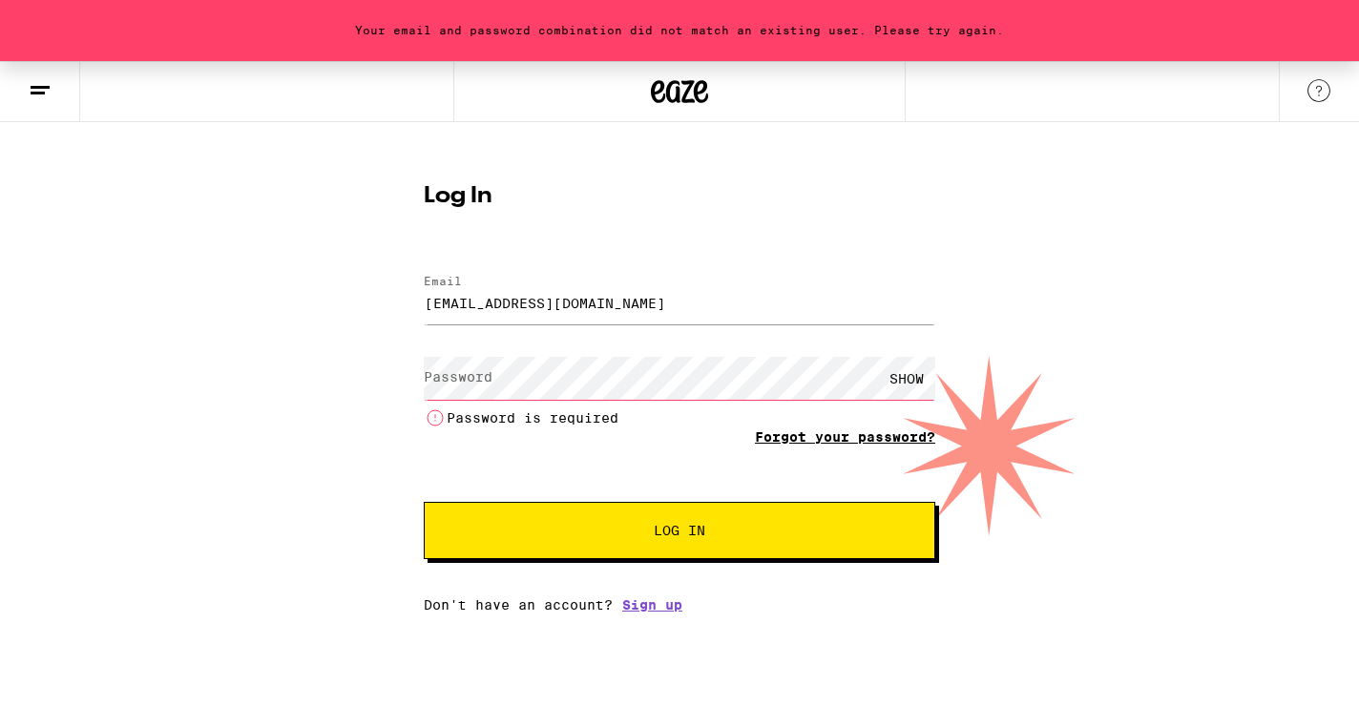
click at [832, 411] on form "Email Email [EMAIL_ADDRESS][DOMAIN_NAME] Password Password SHOW Password is req…" at bounding box center [679, 407] width 511 height 303
click at [832, 427] on li "Password is required" at bounding box center [679, 417] width 511 height 23
click at [832, 445] on link "Forgot your password?" at bounding box center [845, 436] width 180 height 15
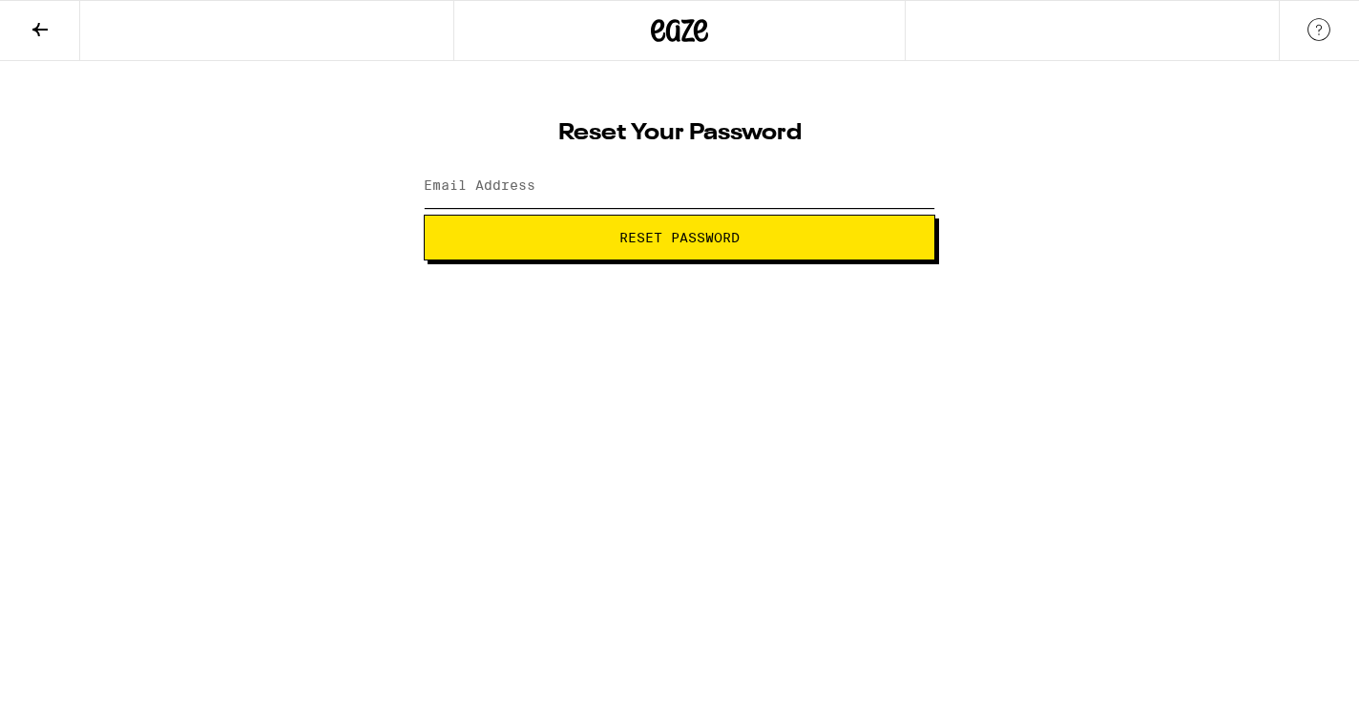
click at [639, 176] on input "Email Address" at bounding box center [679, 186] width 511 height 43
type input "[EMAIL_ADDRESS][DOMAIN_NAME]"
click at [619, 251] on button "Reset Password" at bounding box center [679, 238] width 511 height 46
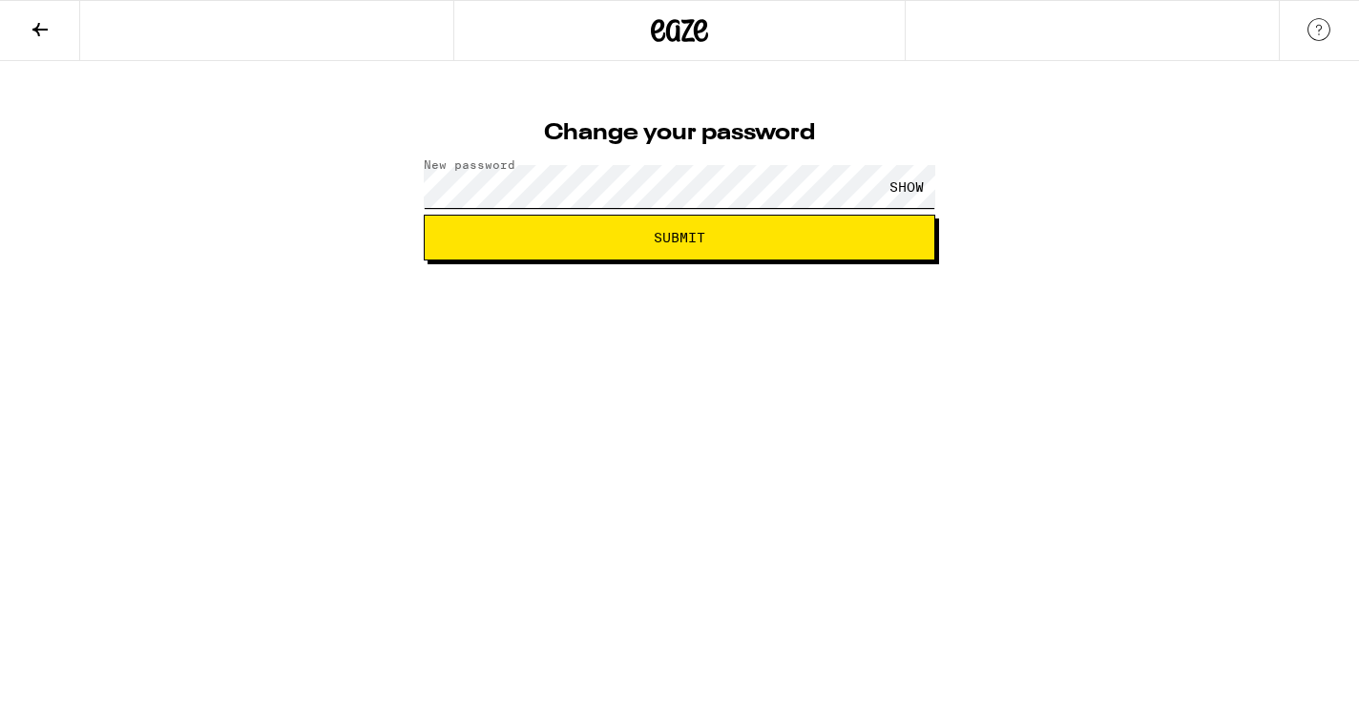
click at [679, 238] on button "Submit" at bounding box center [679, 238] width 511 height 46
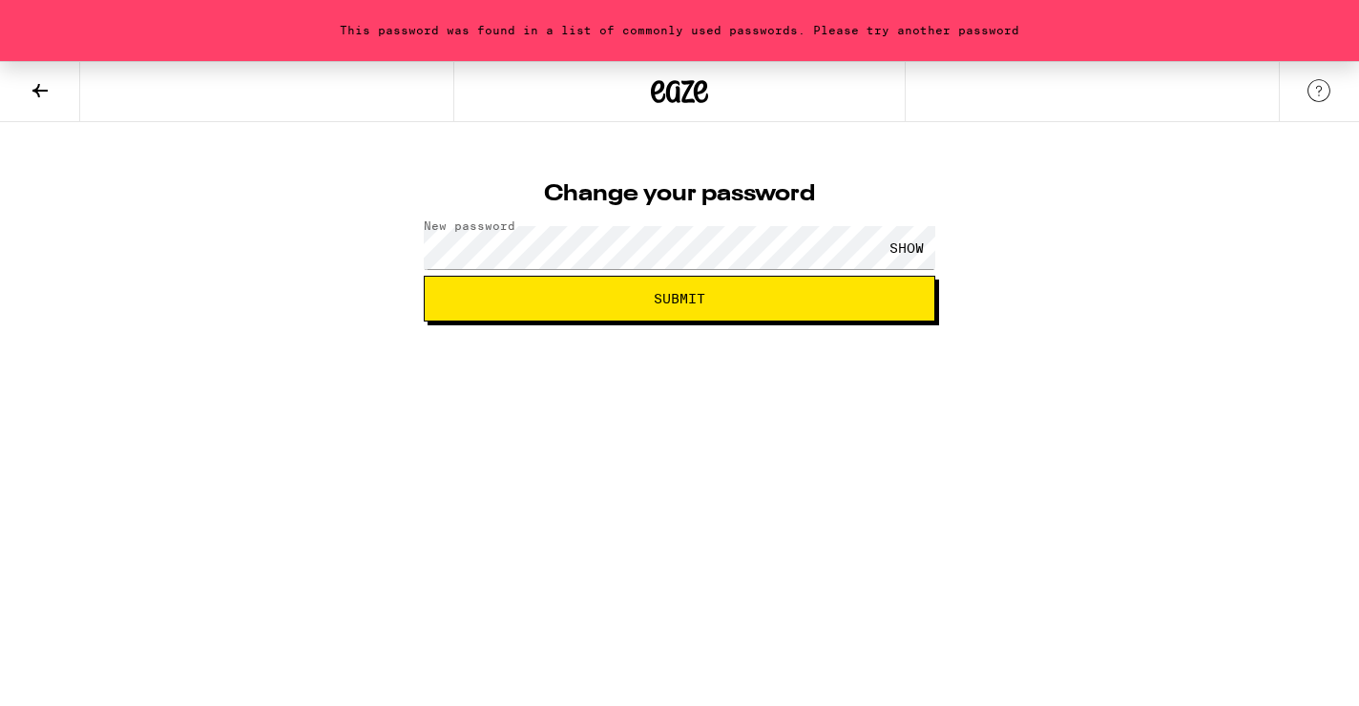
click at [542, 224] on div "SHOW" at bounding box center [679, 247] width 511 height 56
click at [679, 299] on button "Submit" at bounding box center [679, 299] width 511 height 46
click at [905, 247] on div "SHOW" at bounding box center [906, 247] width 57 height 43
click at [905, 247] on div "HIDE" at bounding box center [906, 247] width 57 height 43
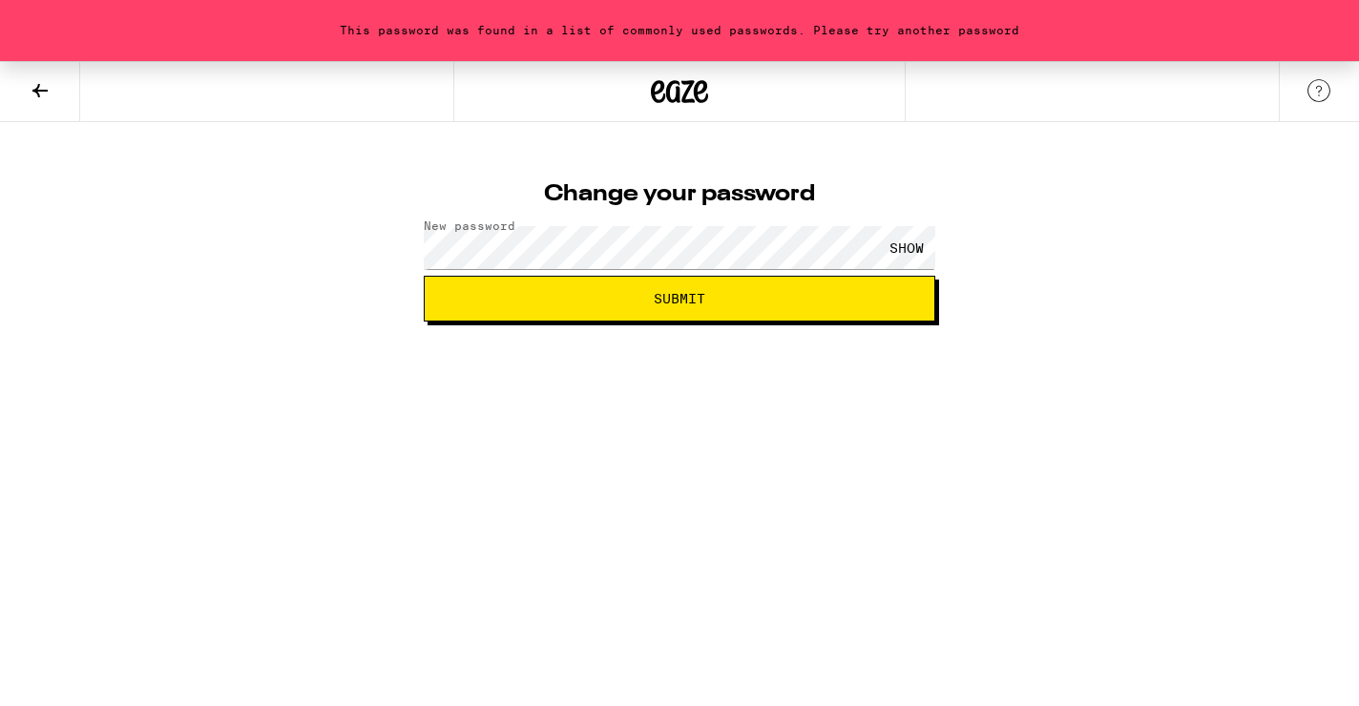
click at [696, 301] on span "Submit" at bounding box center [680, 298] width 52 height 13
click at [679, 299] on button "Submit" at bounding box center [679, 299] width 511 height 46
click at [707, 299] on span "Submit" at bounding box center [679, 298] width 479 height 13
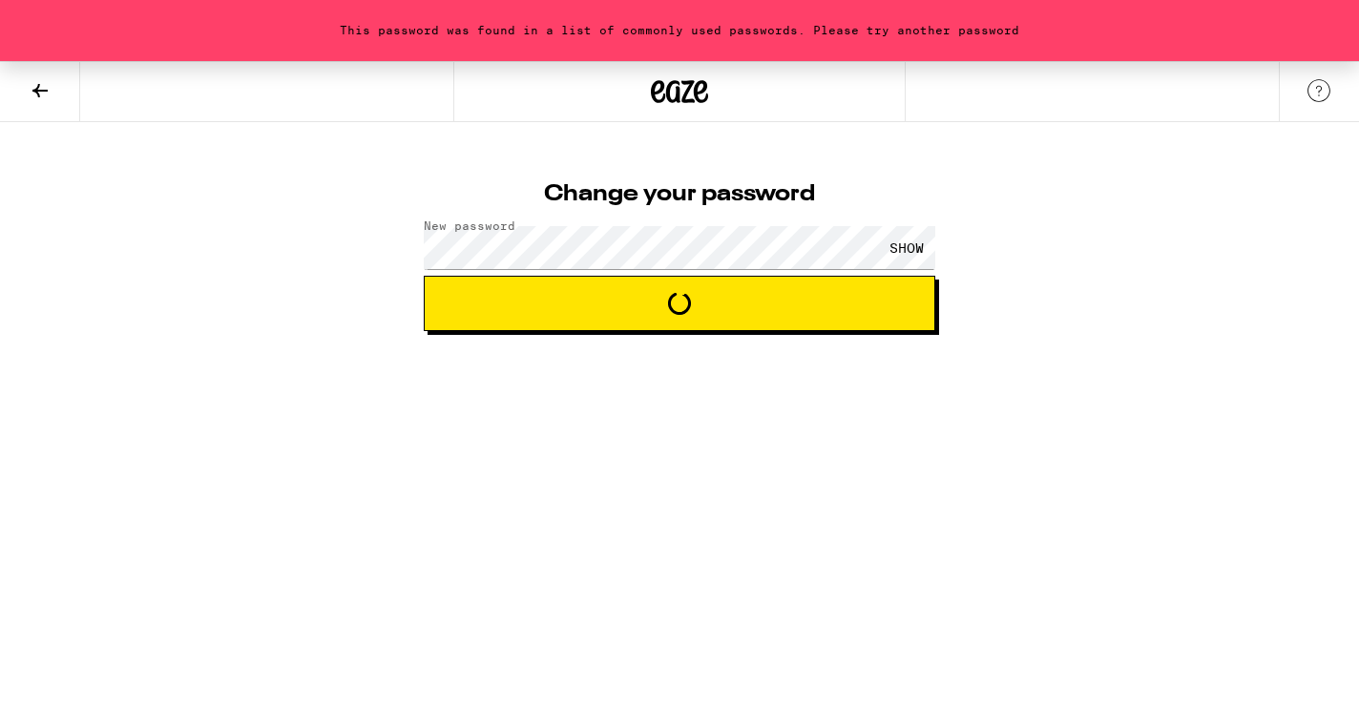
click at [707, 299] on span "Loading" at bounding box center [679, 303] width 479 height 23
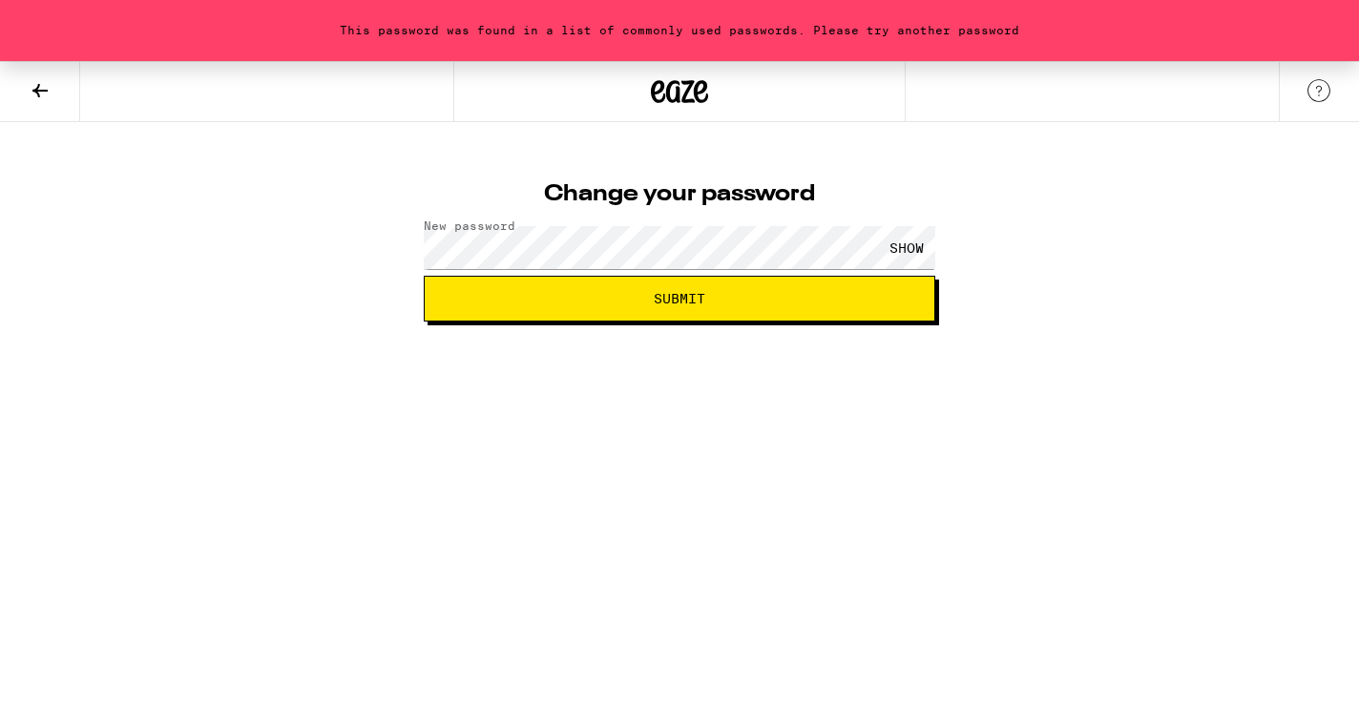
click at [602, 306] on button "Submit" at bounding box center [679, 299] width 511 height 46
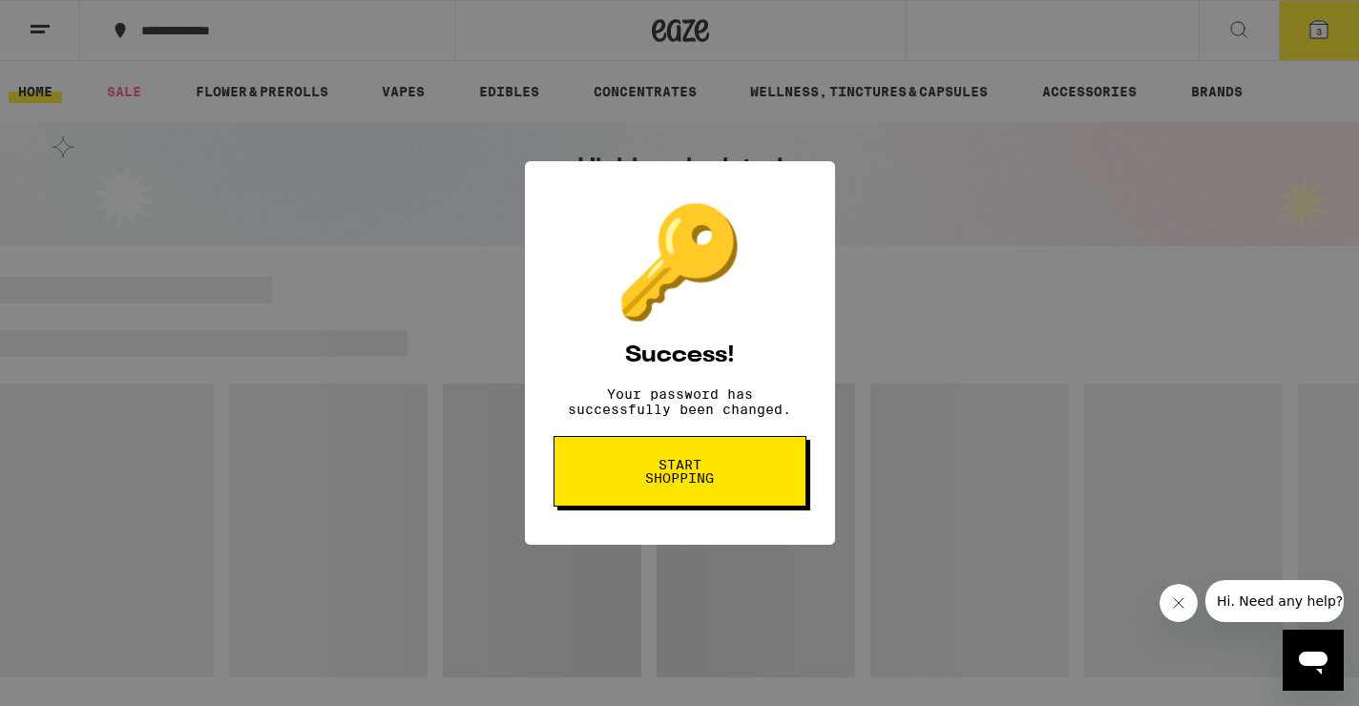
click at [679, 485] on span "Start shopping" at bounding box center [680, 471] width 98 height 27
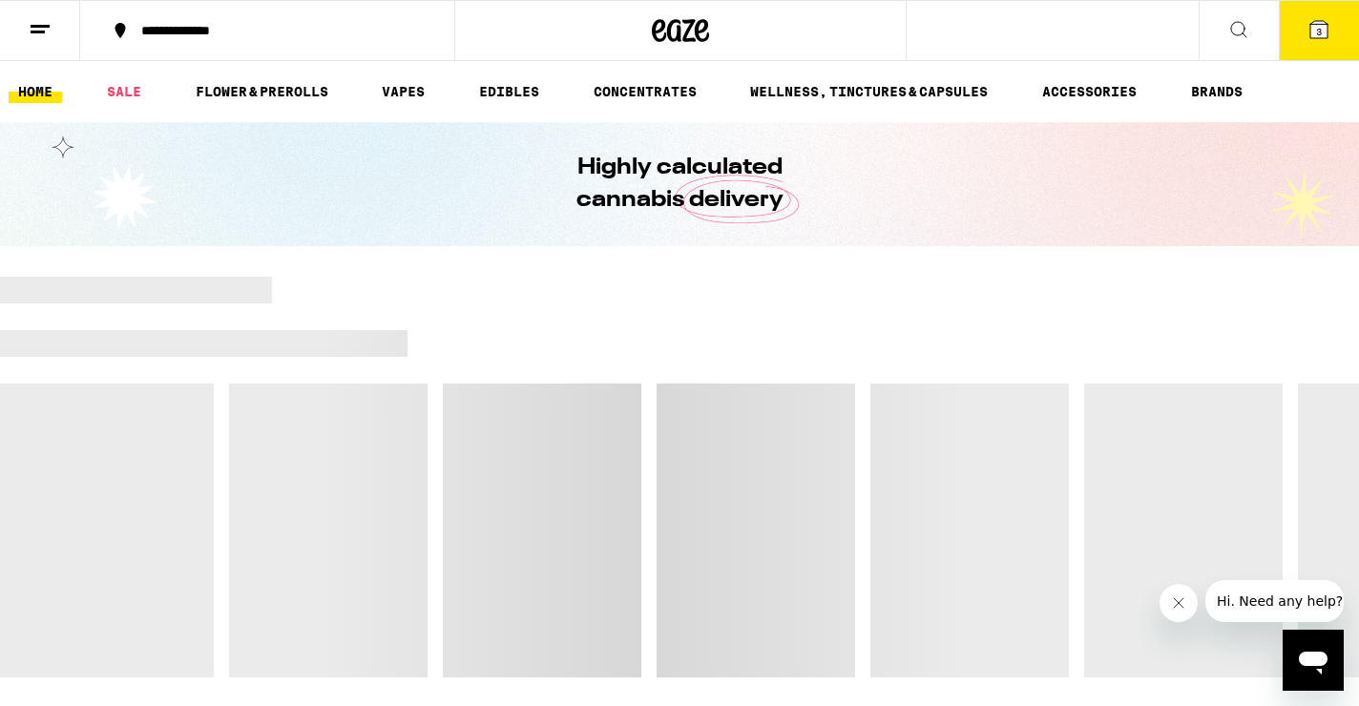
click at [1325, 23] on icon at bounding box center [1318, 29] width 17 height 17
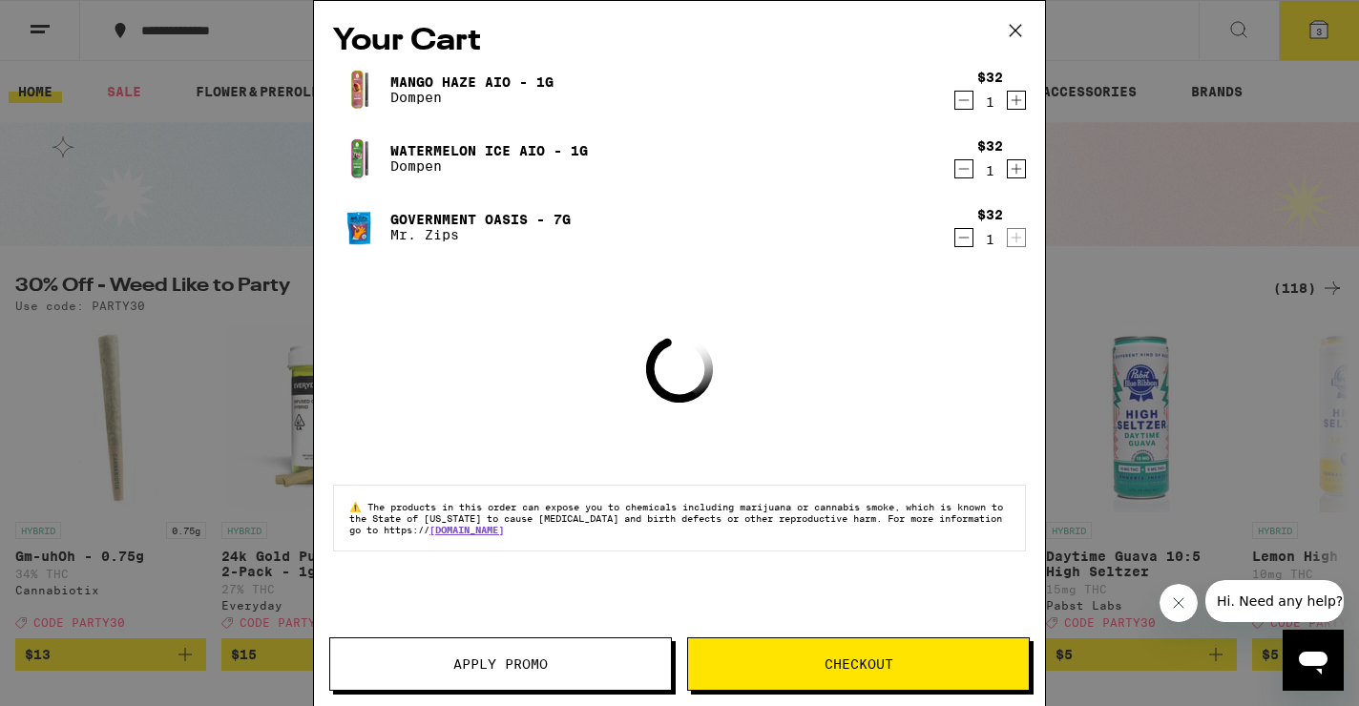
click at [526, 671] on span "Apply Promo" at bounding box center [500, 663] width 94 height 13
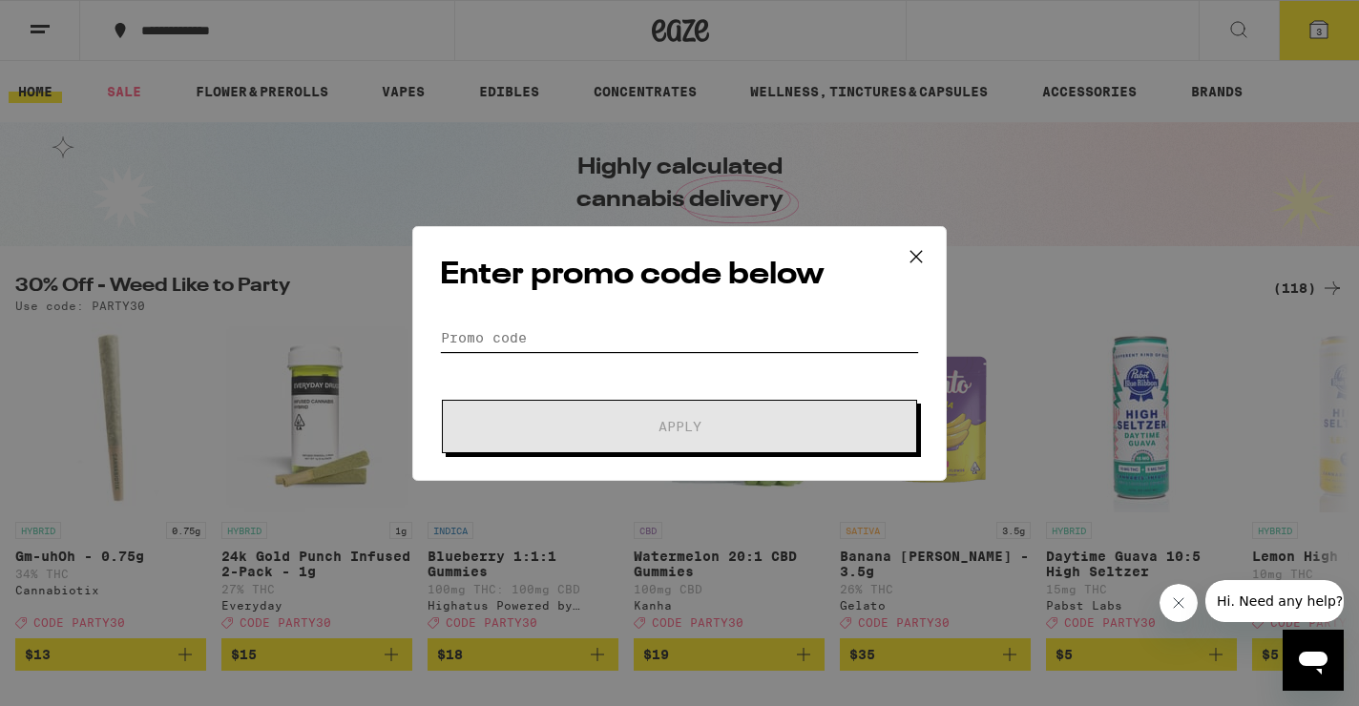
click at [606, 348] on input "Promo Code" at bounding box center [679, 337] width 479 height 29
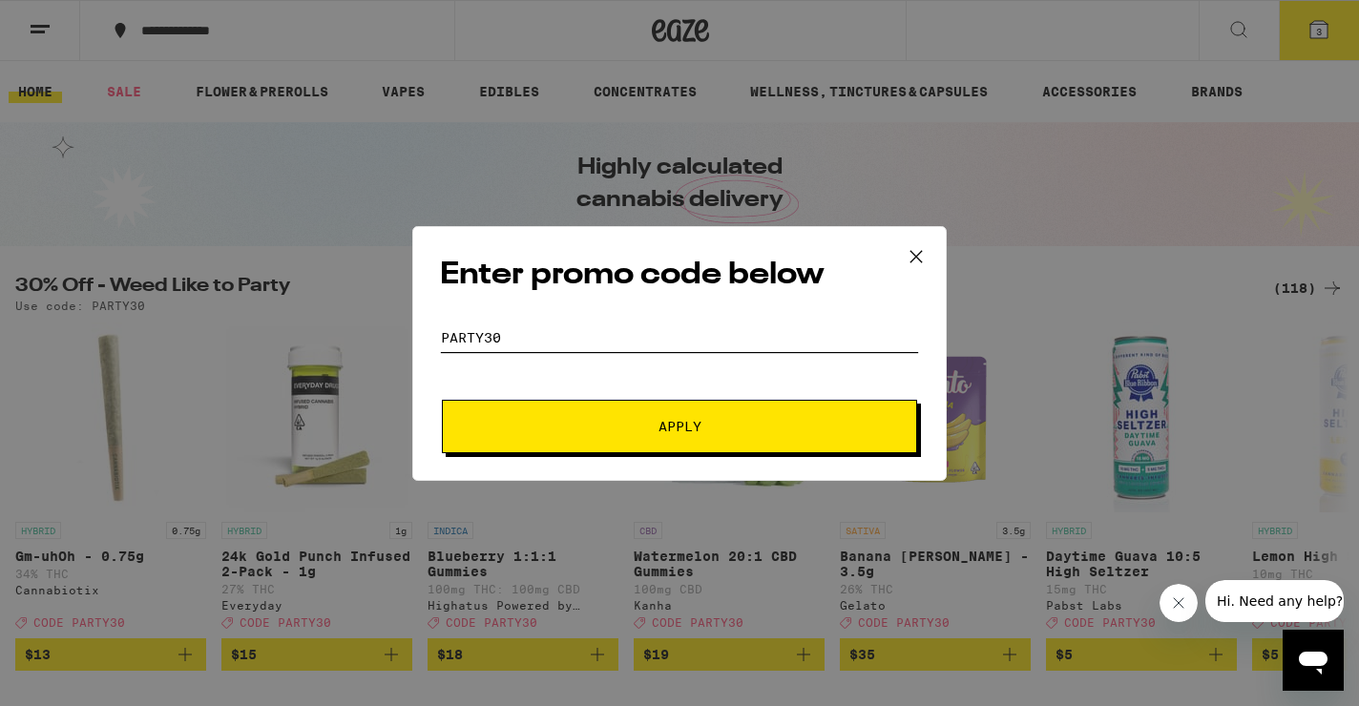
type input "party30"
click at [679, 426] on button "Apply" at bounding box center [679, 426] width 475 height 53
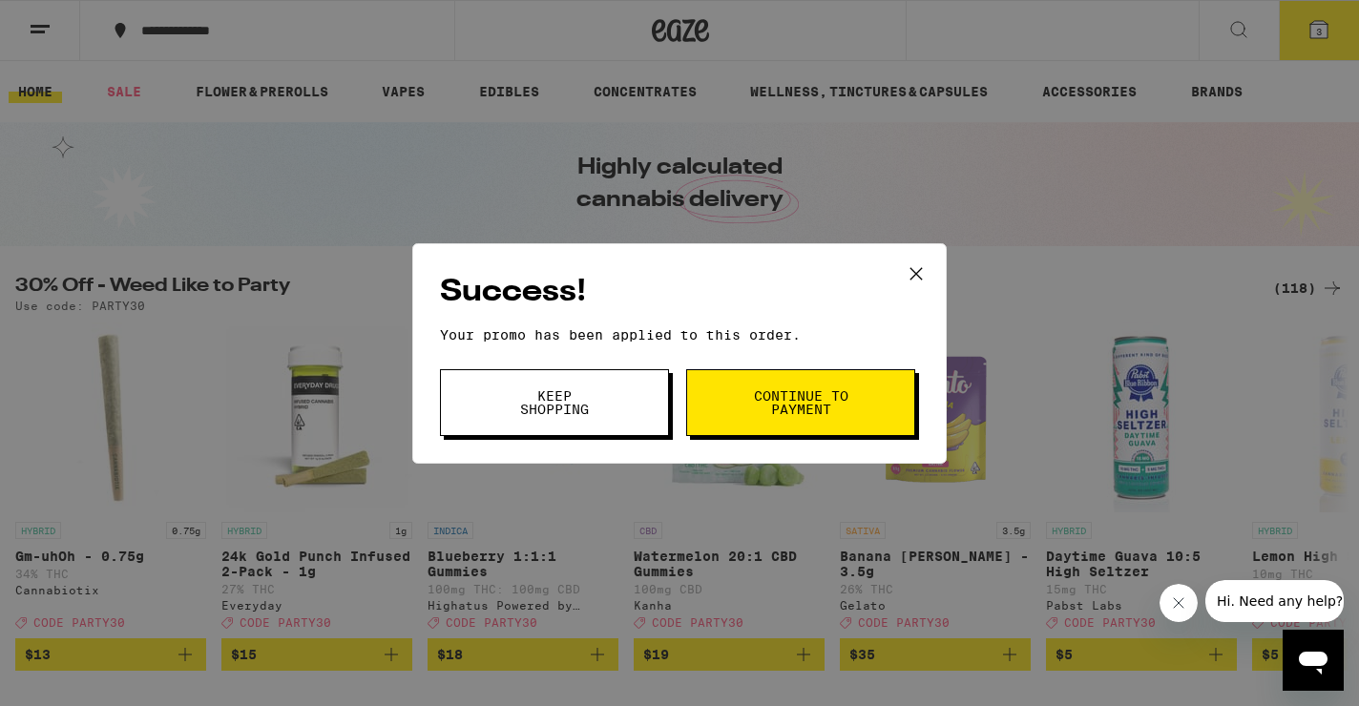
click at [749, 388] on button "Continue to payment" at bounding box center [800, 402] width 229 height 67
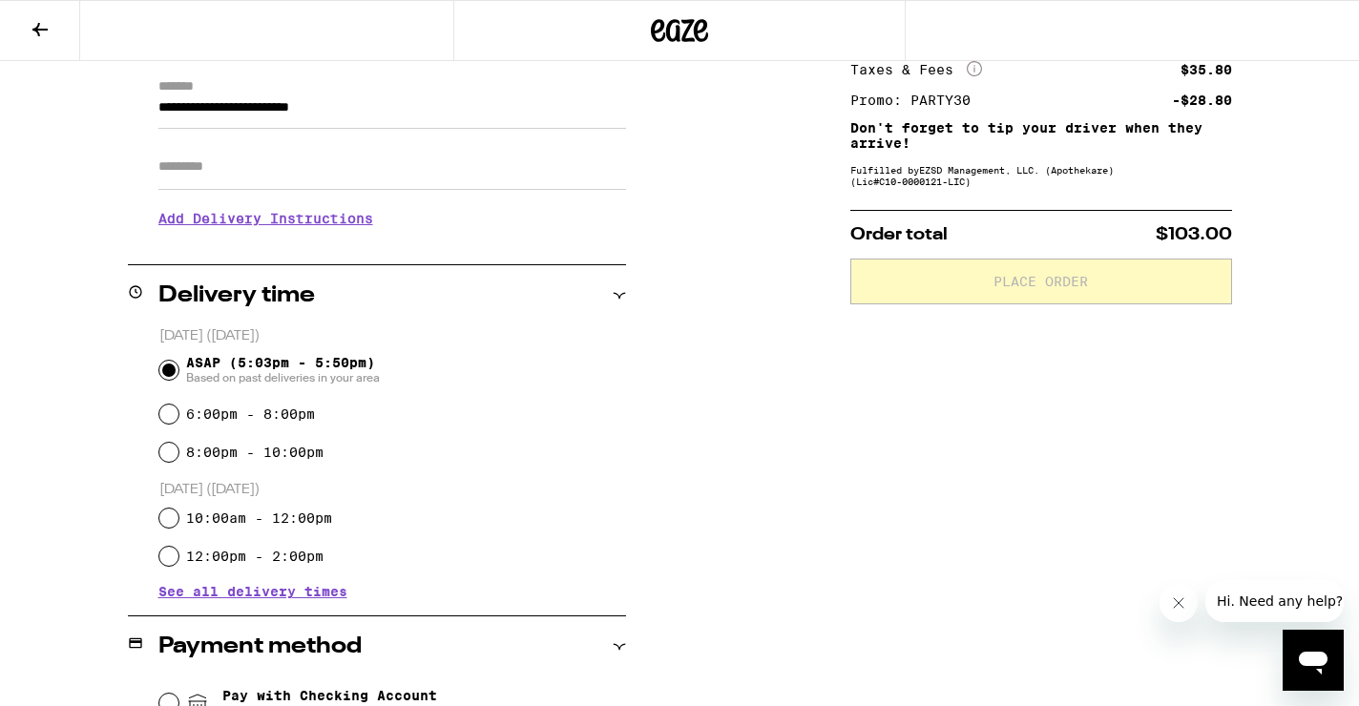
scroll to position [281, 0]
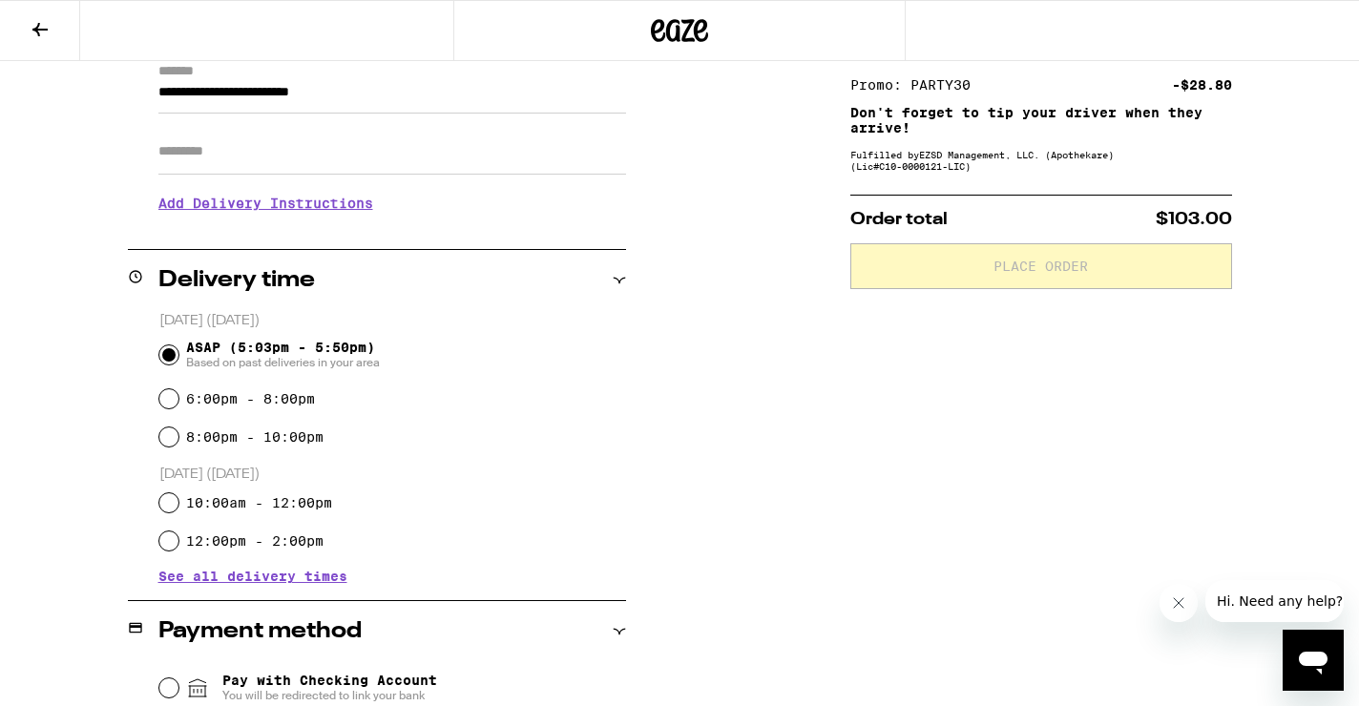
click at [217, 395] on label "6:00pm - 8:00pm" at bounding box center [250, 398] width 129 height 15
click at [178, 395] on input "6:00pm - 8:00pm" at bounding box center [168, 398] width 19 height 19
radio input "true"
click at [242, 449] on div "8:00pm - 10:00pm" at bounding box center [392, 437] width 467 height 38
click at [242, 439] on label "8:00pm - 10:00pm" at bounding box center [254, 436] width 137 height 15
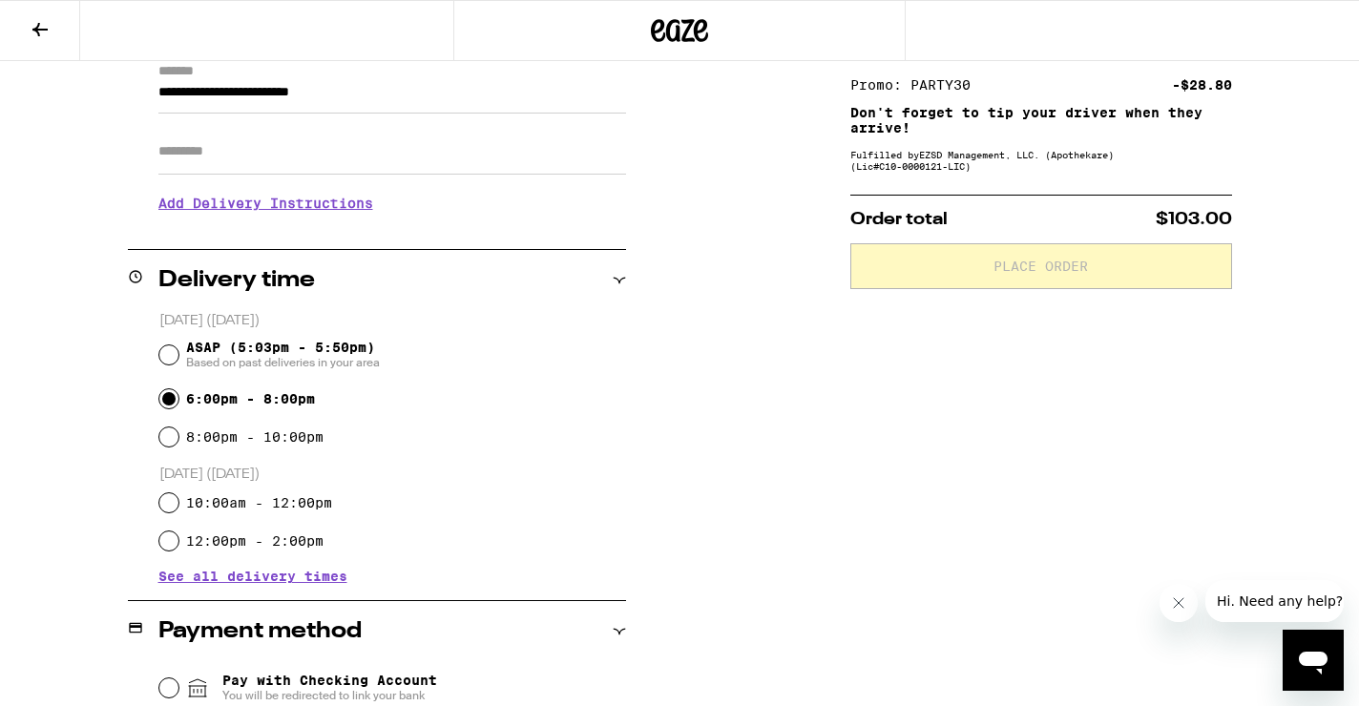
click at [178, 439] on input "8:00pm - 10:00pm" at bounding box center [168, 436] width 19 height 19
radio input "true"
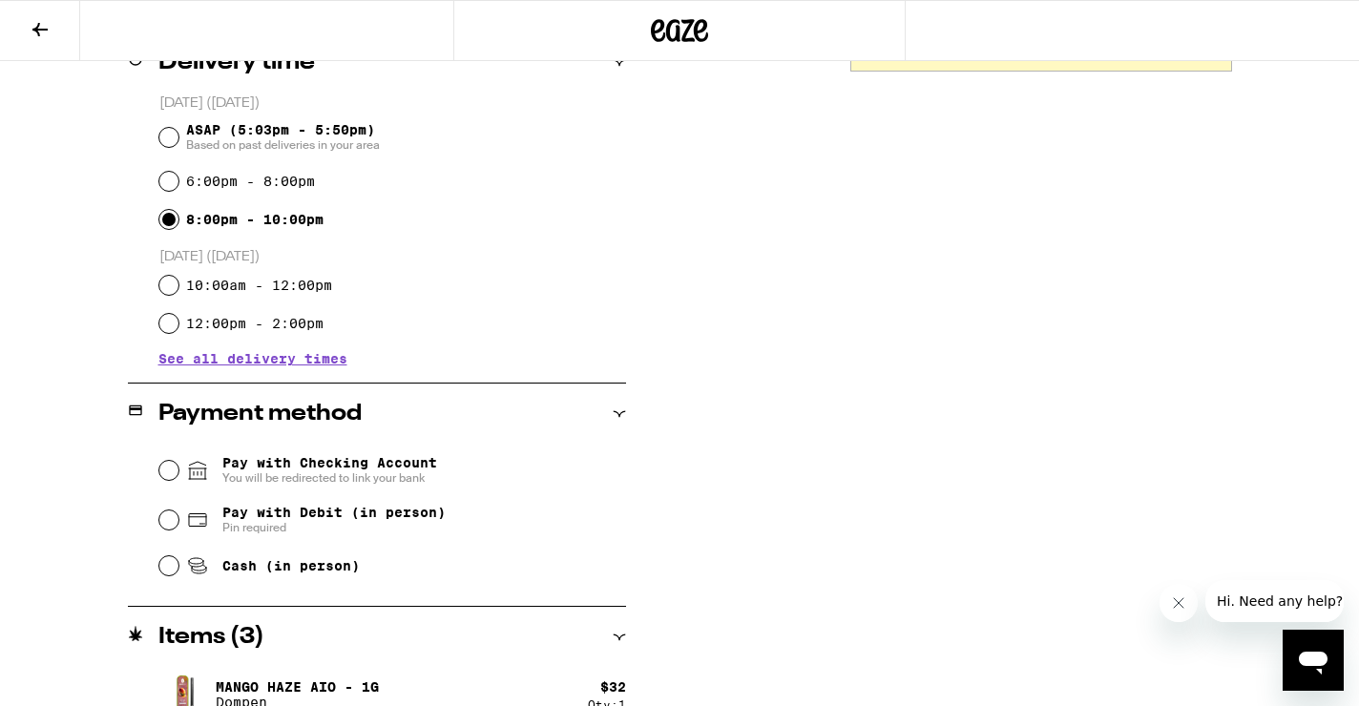
scroll to position [497, 0]
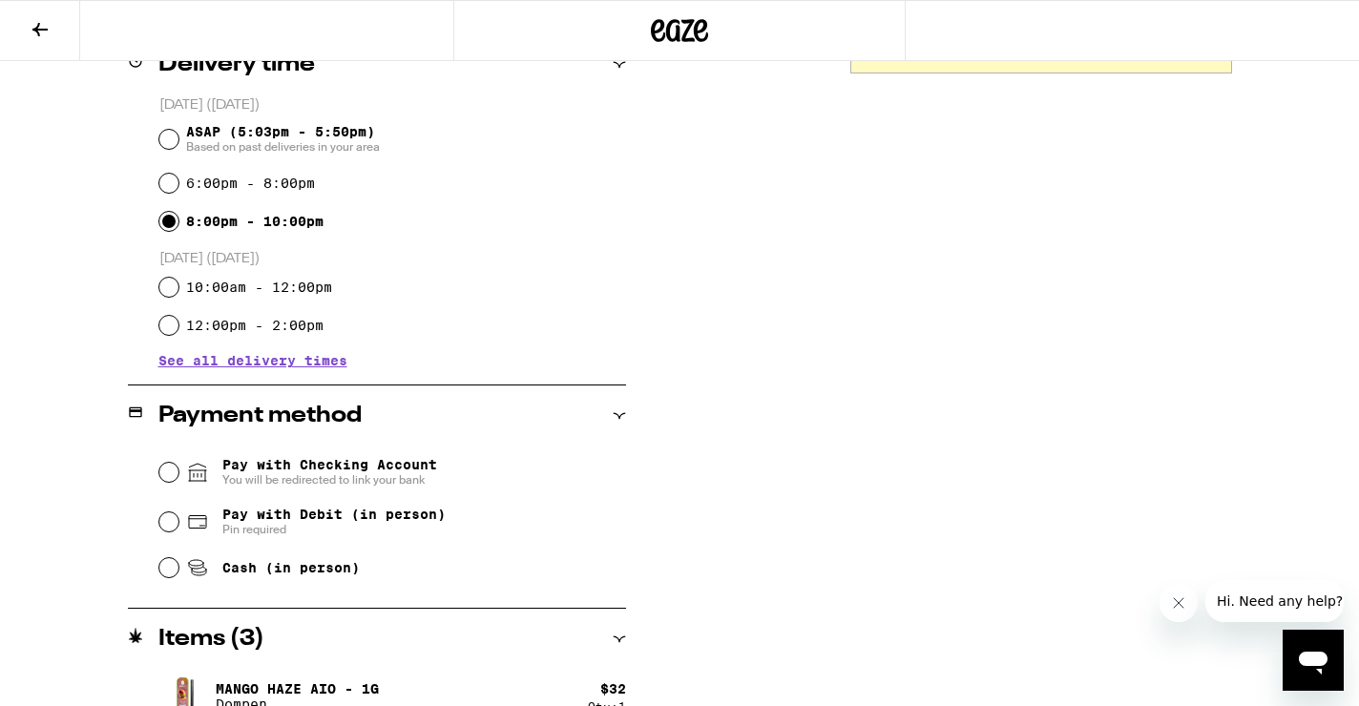
click at [284, 180] on label "6:00pm - 8:00pm" at bounding box center [250, 183] width 129 height 15
click at [178, 180] on input "6:00pm - 8:00pm" at bounding box center [168, 183] width 19 height 19
radio input "true"
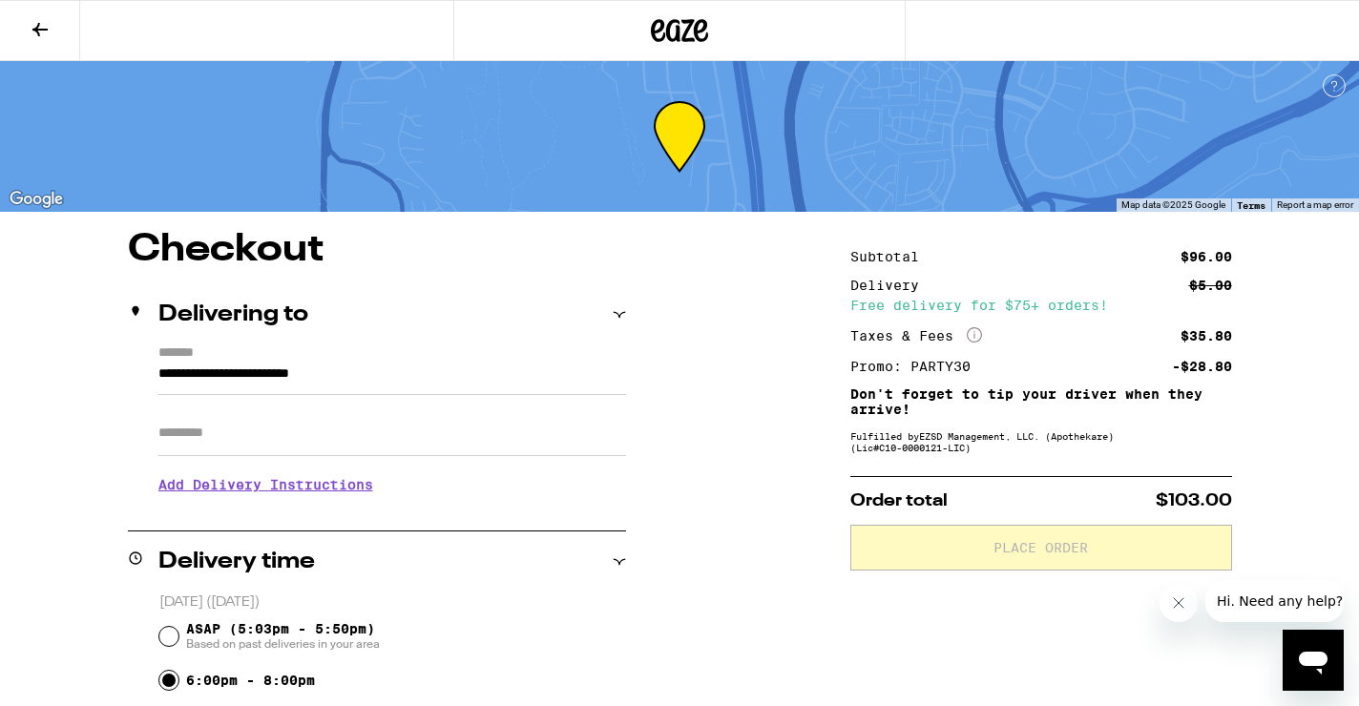
scroll to position [0, 0]
click at [970, 339] on icon "More Info" at bounding box center [974, 334] width 15 height 15
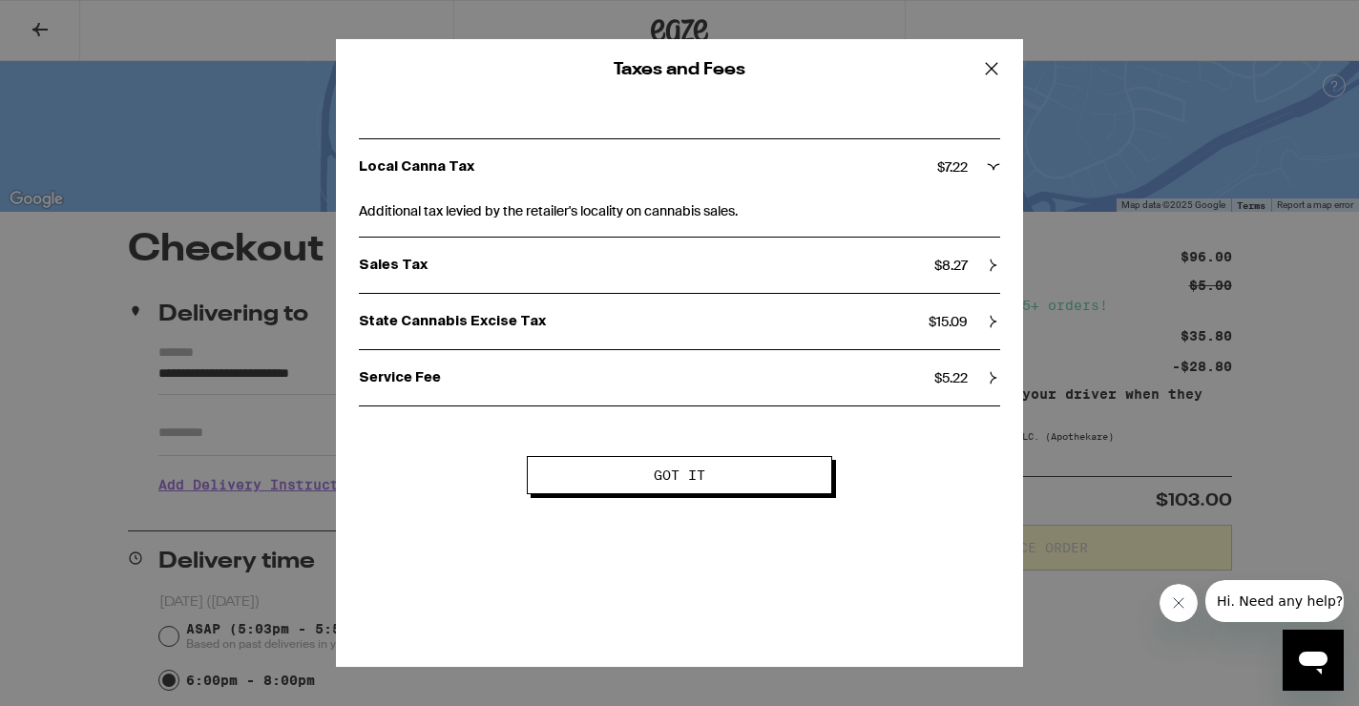
click at [1109, 407] on div "Taxes and Fees Local Canna Tax $ 7.22 Additional tax levied by the retailer's l…" at bounding box center [679, 353] width 1359 height 706
